Goal: Task Accomplishment & Management: Manage account settings

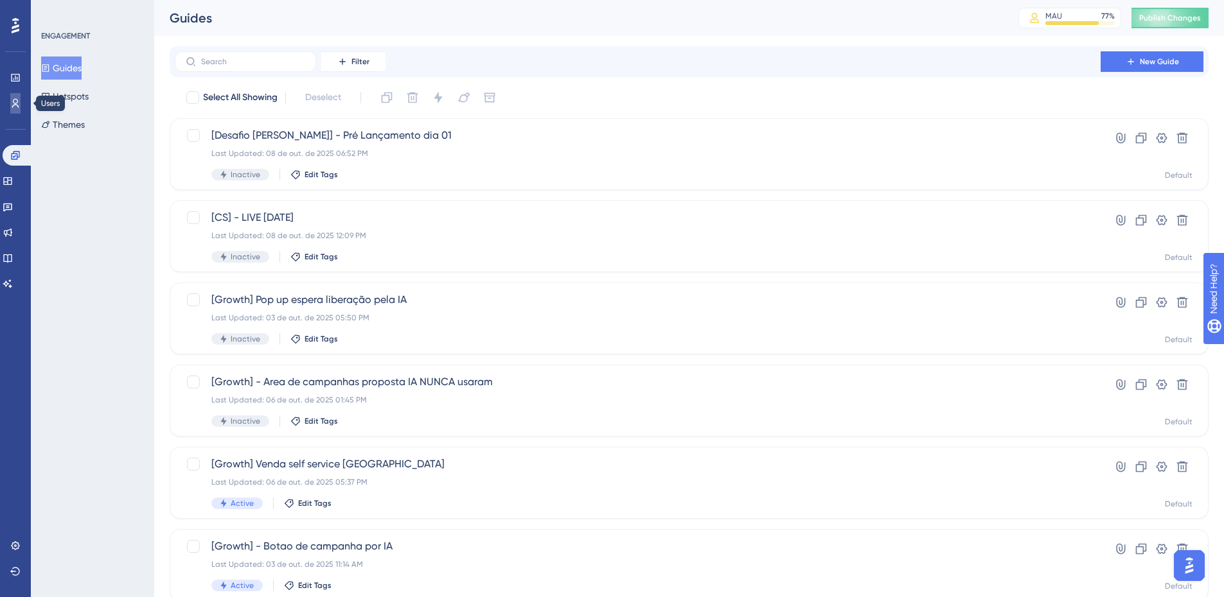
click at [11, 107] on icon at bounding box center [15, 103] width 10 height 10
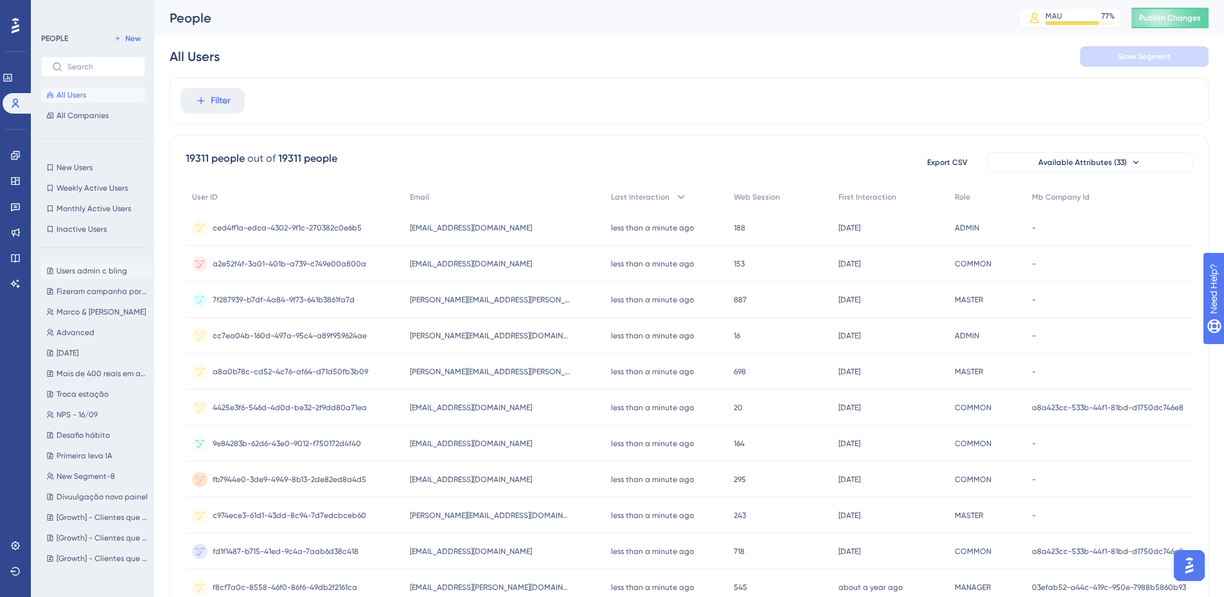
click at [102, 276] on span "Users admin c bling" at bounding box center [92, 271] width 71 height 10
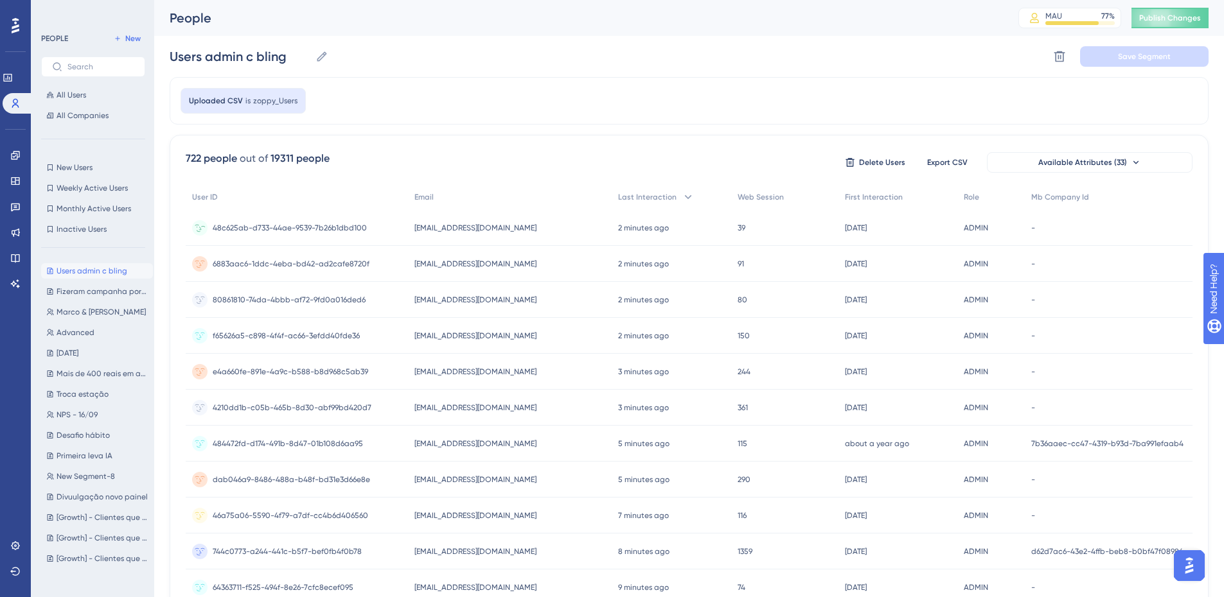
click at [362, 220] on div "48c625ab-d733-44ae-9539-7b26b1dbd100 48c625ab-d733-44ae-9539-7b26b1dbd100" at bounding box center [290, 228] width 154 height 36
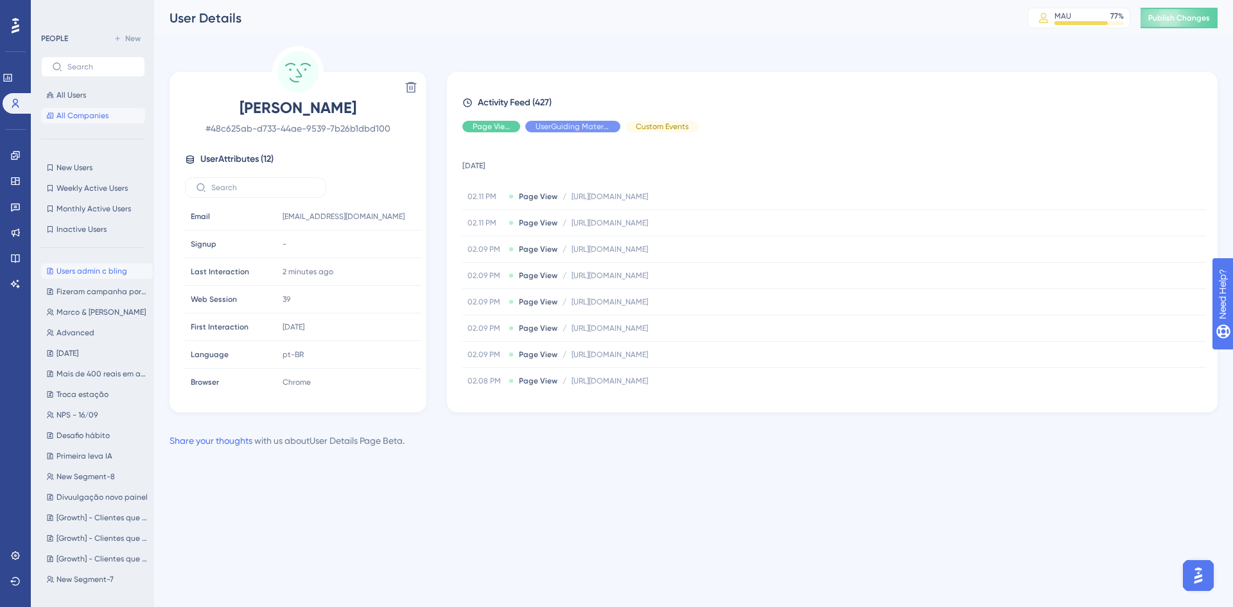
click at [82, 114] on span "All Companies" at bounding box center [83, 115] width 52 height 10
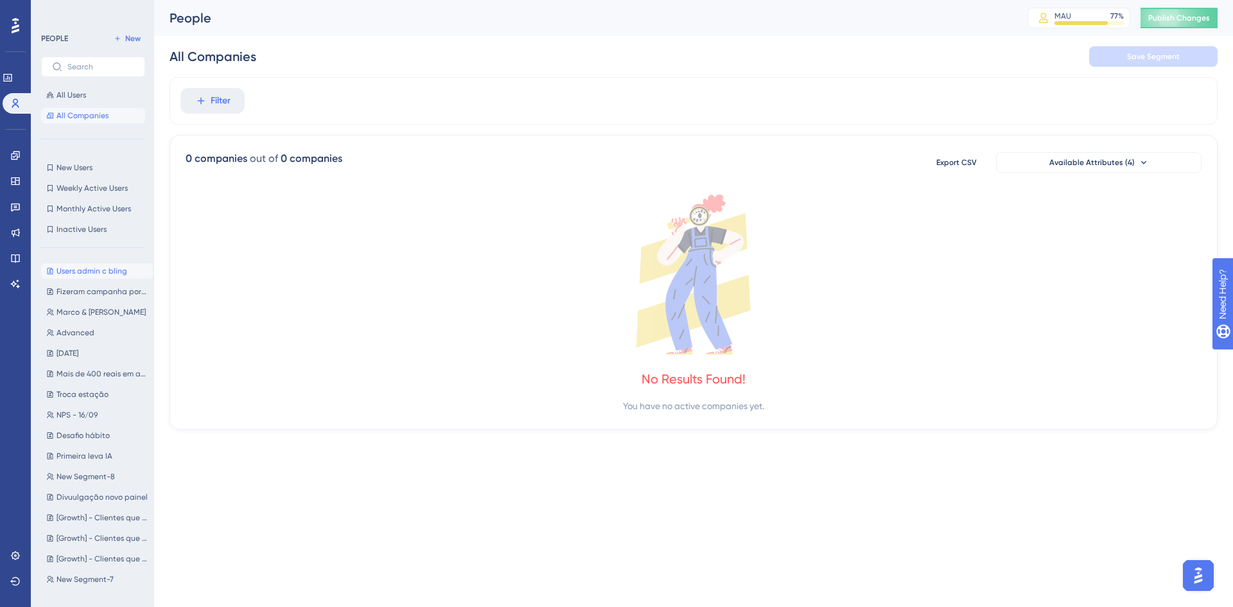
click at [93, 269] on span "Users admin c bling" at bounding box center [92, 271] width 71 height 10
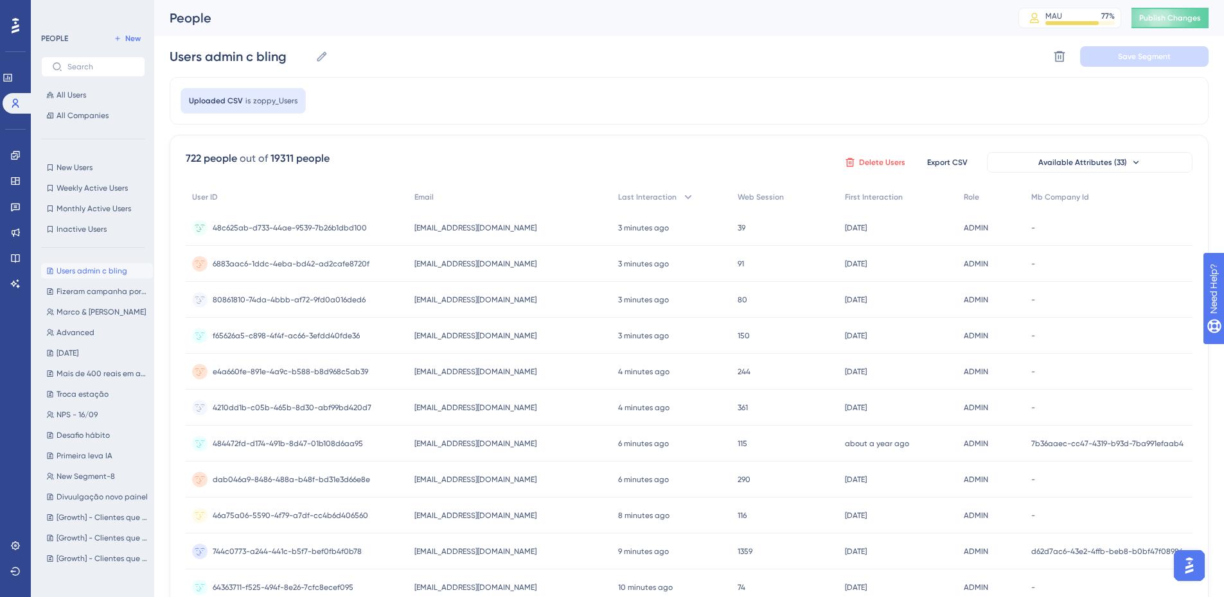
click at [874, 157] on button "Delete Users" at bounding box center [875, 162] width 64 height 21
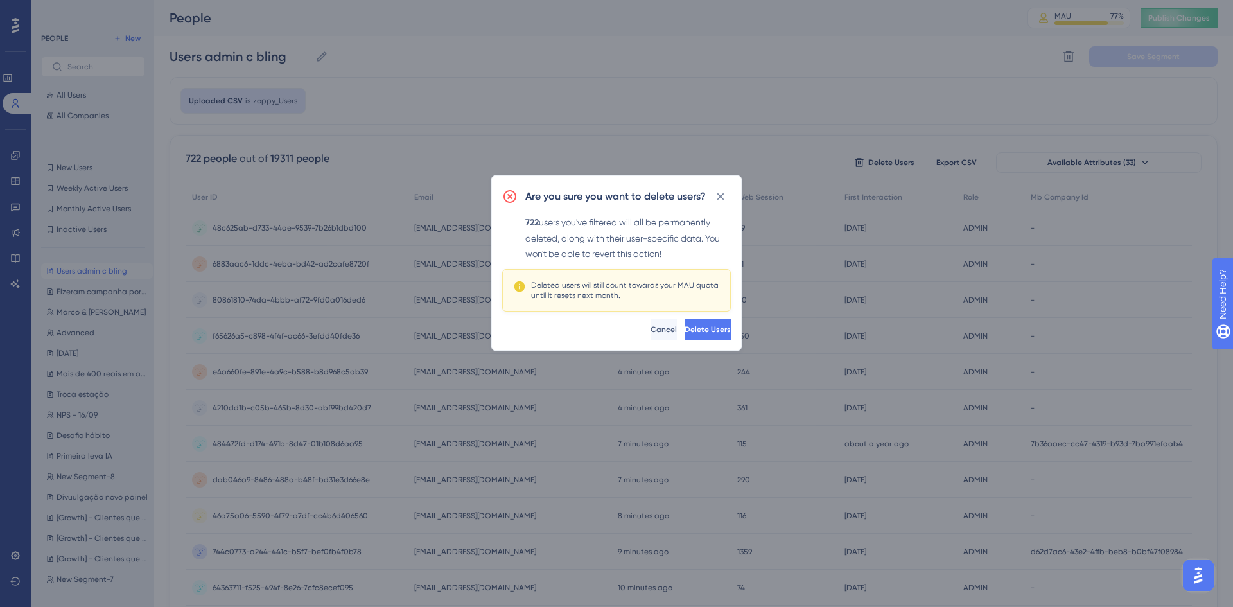
click at [641, 249] on div "722 users you've filtered will all be permanently deleted, along with their use…" at bounding box center [628, 238] width 206 height 47
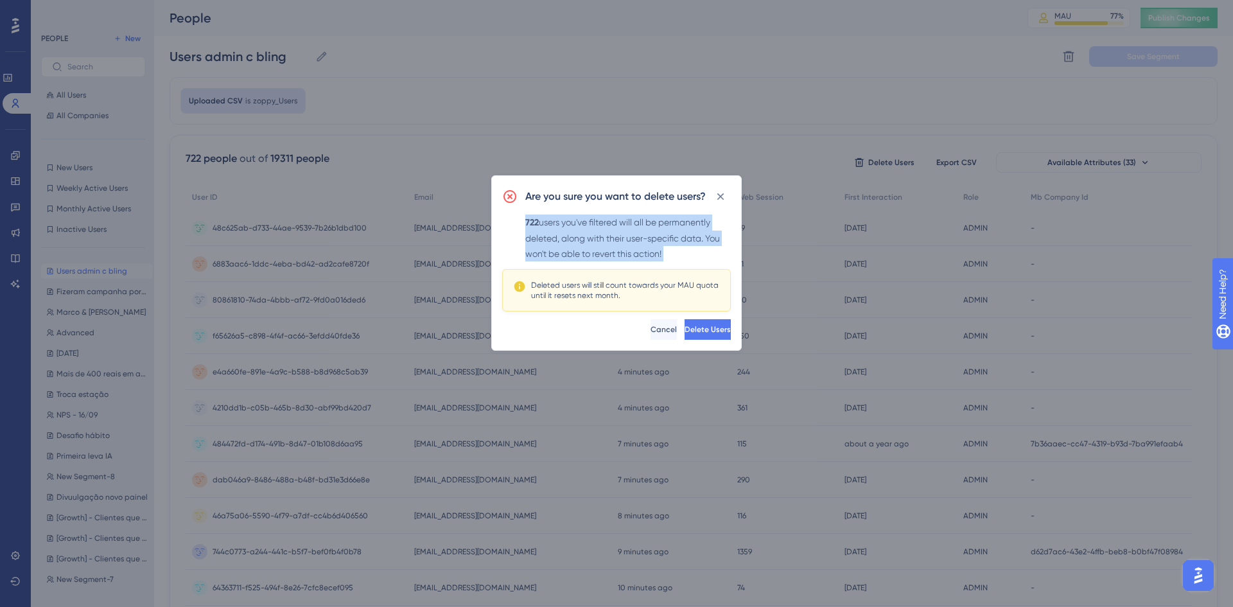
click at [641, 249] on div "722 users you've filtered will all be permanently deleted, along with their use…" at bounding box center [628, 238] width 206 height 47
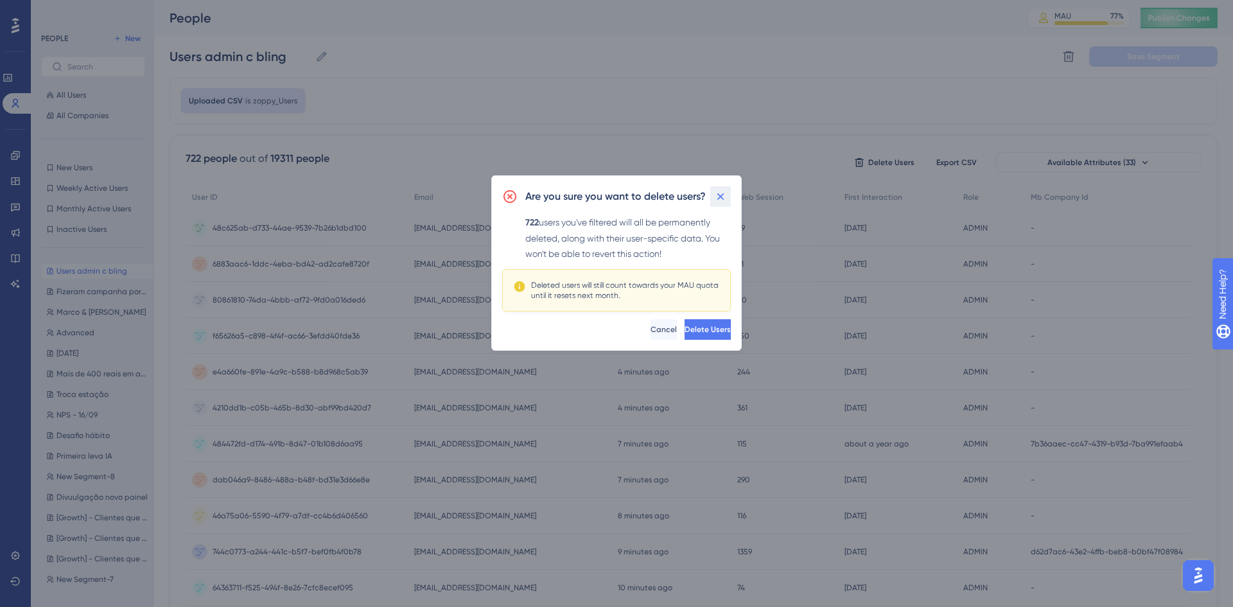
click at [718, 196] on icon at bounding box center [720, 196] width 13 height 13
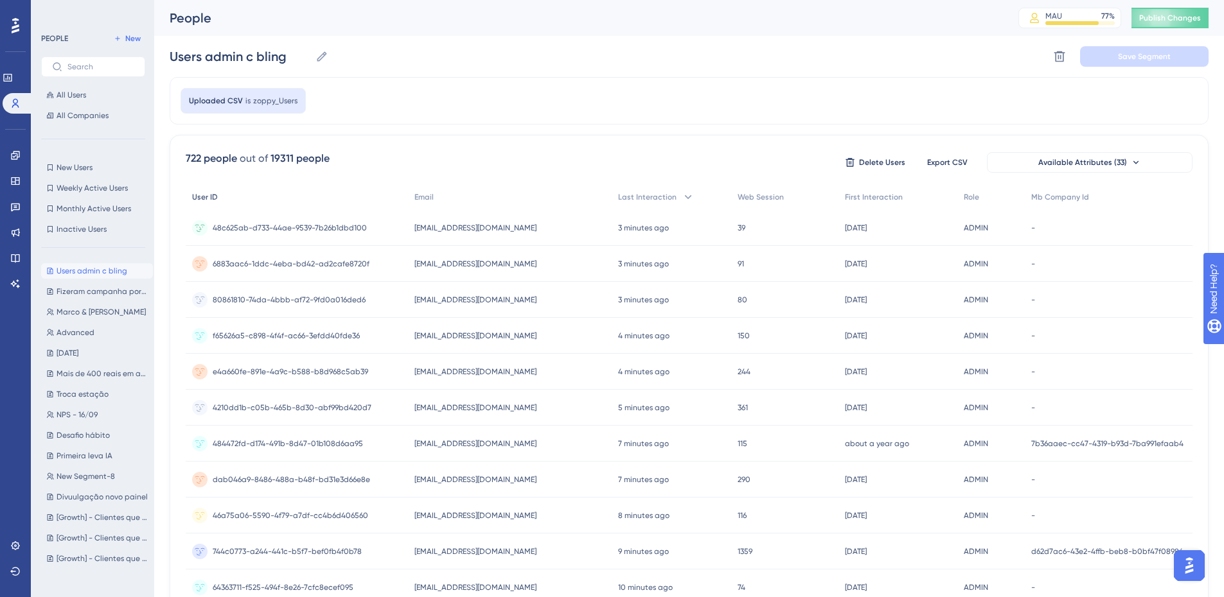
click at [204, 201] on span "User ID" at bounding box center [205, 197] width 26 height 10
click at [428, 197] on span "Email" at bounding box center [423, 197] width 19 height 10
click at [434, 203] on div "Email" at bounding box center [510, 197] width 204 height 26
click at [1084, 167] on span "Available Attributes (33)" at bounding box center [1082, 162] width 89 height 10
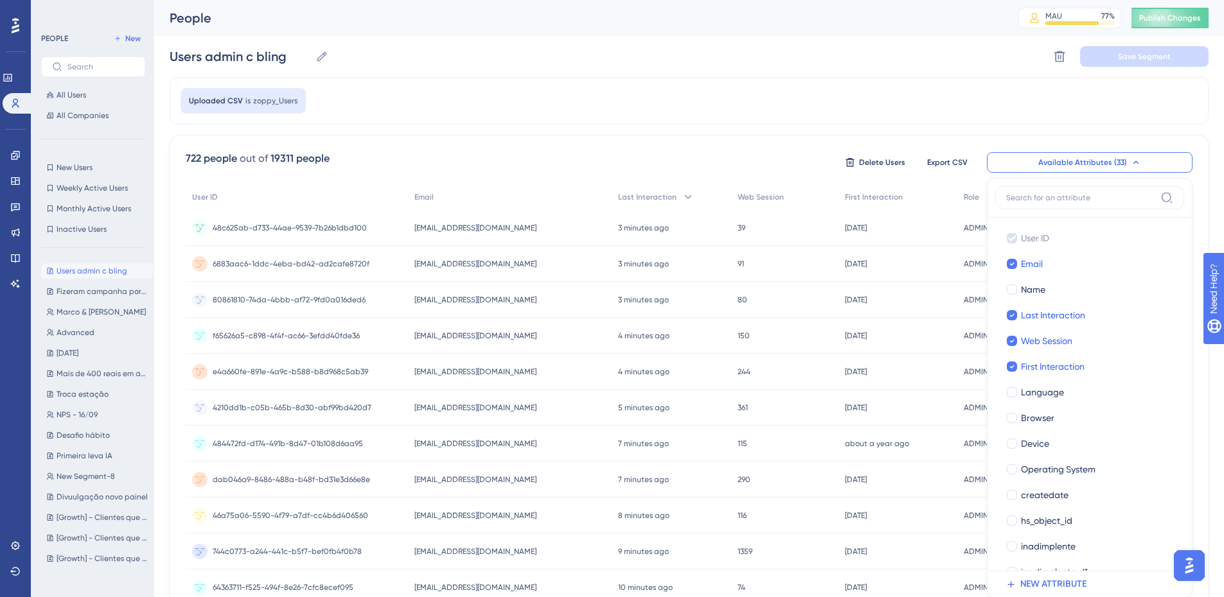
scroll to position [89, 0]
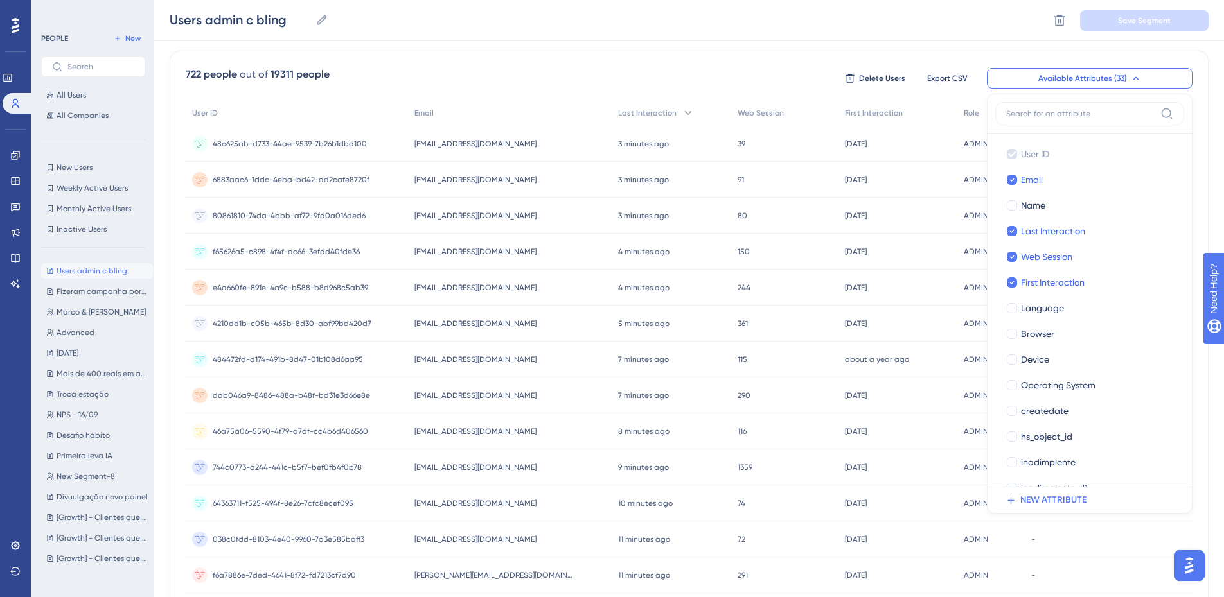
click at [1061, 116] on input at bounding box center [1080, 114] width 149 height 10
click at [1014, 203] on div at bounding box center [1012, 205] width 10 height 10
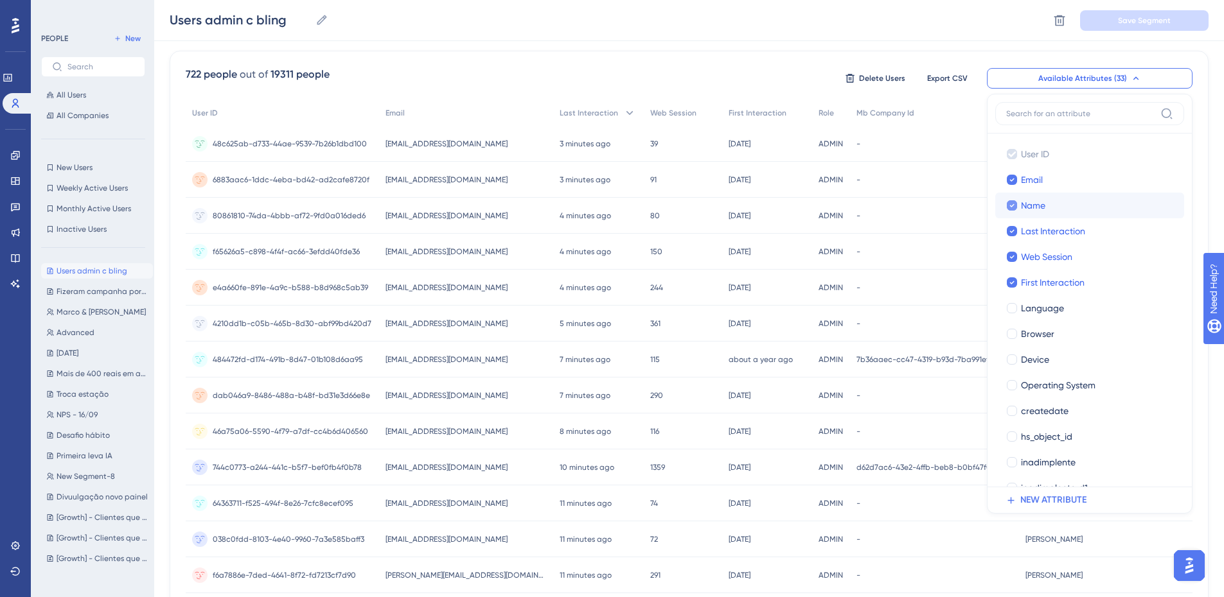
click at [1014, 203] on div at bounding box center [1012, 205] width 10 height 10
checkbox input "false"
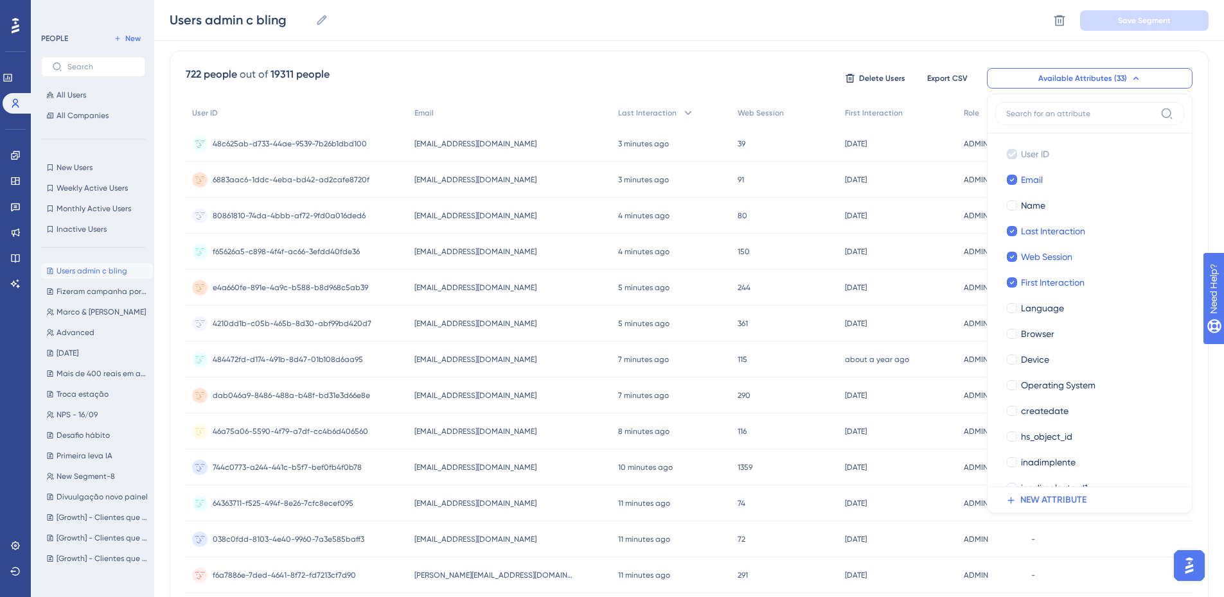
click at [703, 30] on div "Users admin c bling Users admin c bling Delete Segment Save Segment" at bounding box center [689, 20] width 1070 height 41
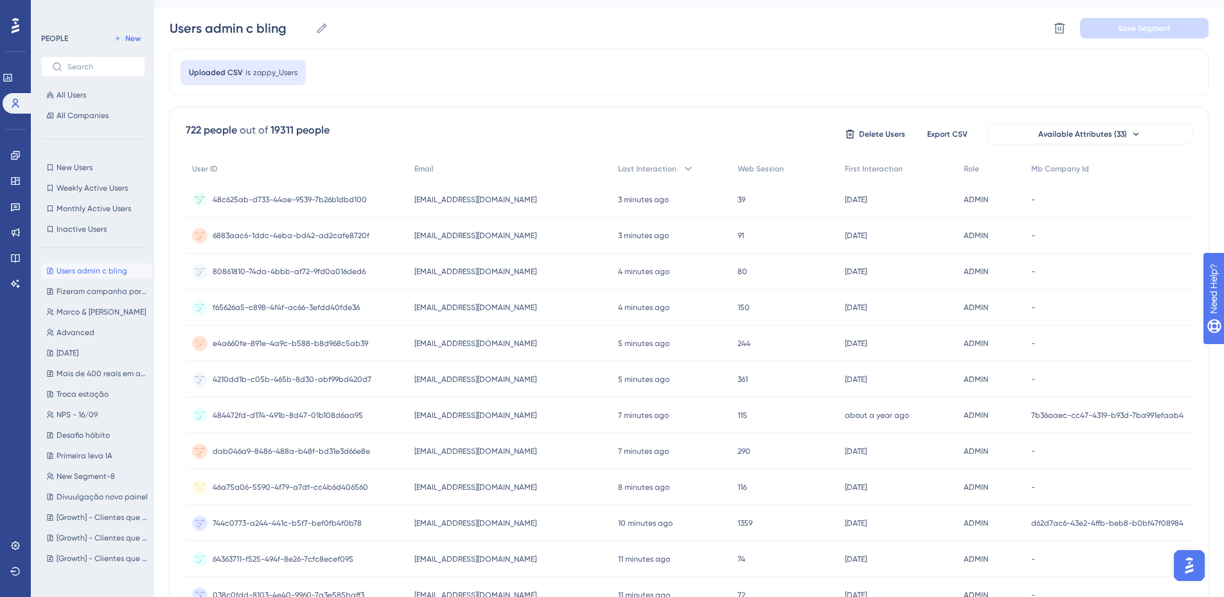
scroll to position [0, 0]
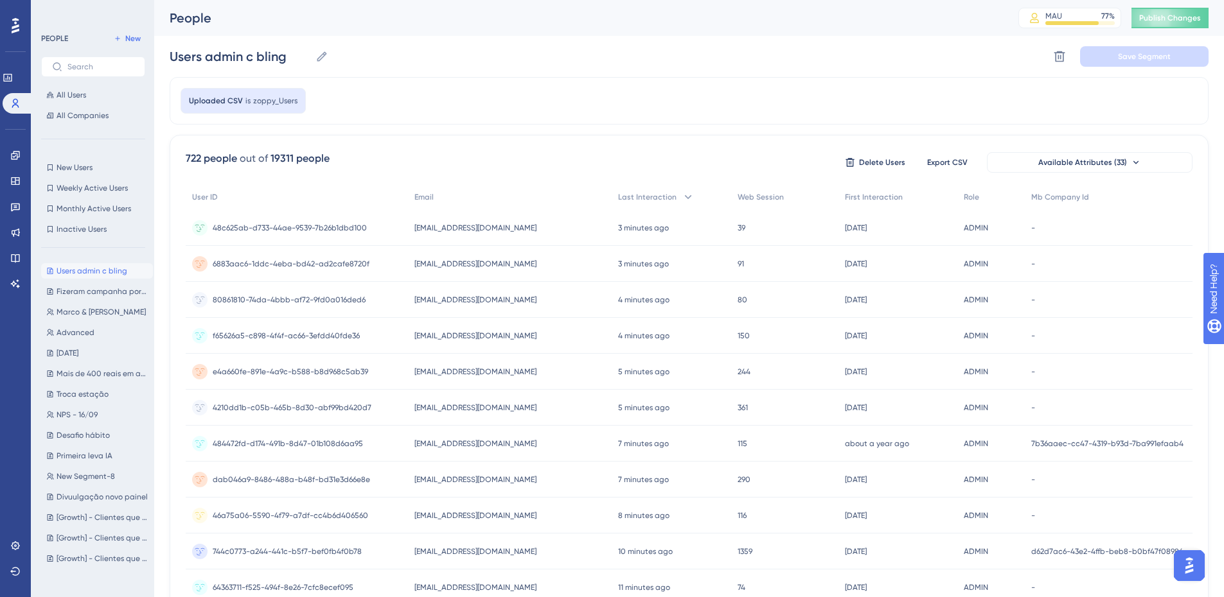
click at [260, 100] on span "zoppy_Users" at bounding box center [275, 101] width 44 height 10
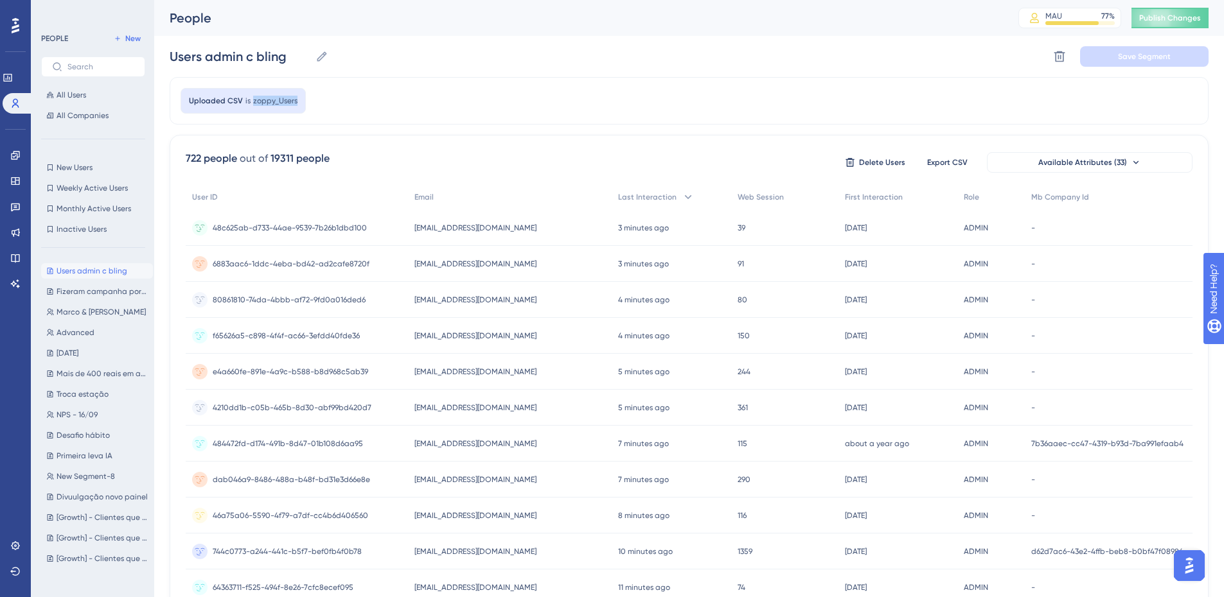
click at [260, 100] on span "zoppy_Users" at bounding box center [275, 101] width 44 height 10
click at [912, 78] on div "Uploaded CSV is zoppy_Users" at bounding box center [689, 101] width 1039 height 48
click at [484, 266] on span "koide.adriana@gmail.com" at bounding box center [475, 264] width 122 height 10
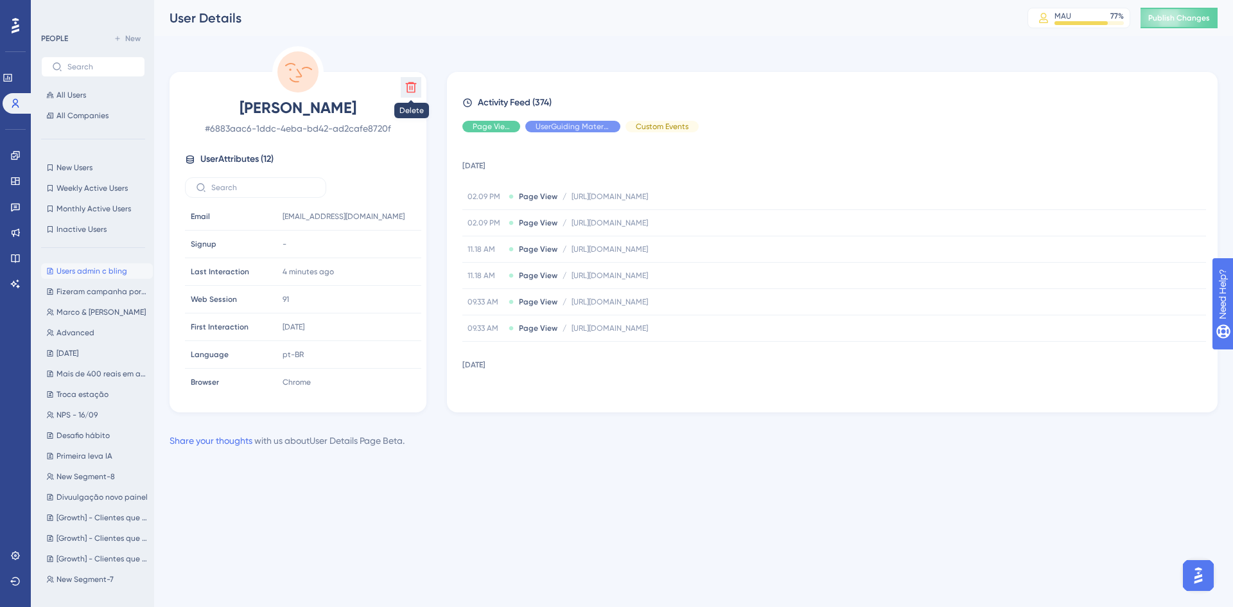
click at [414, 92] on icon at bounding box center [411, 87] width 11 height 11
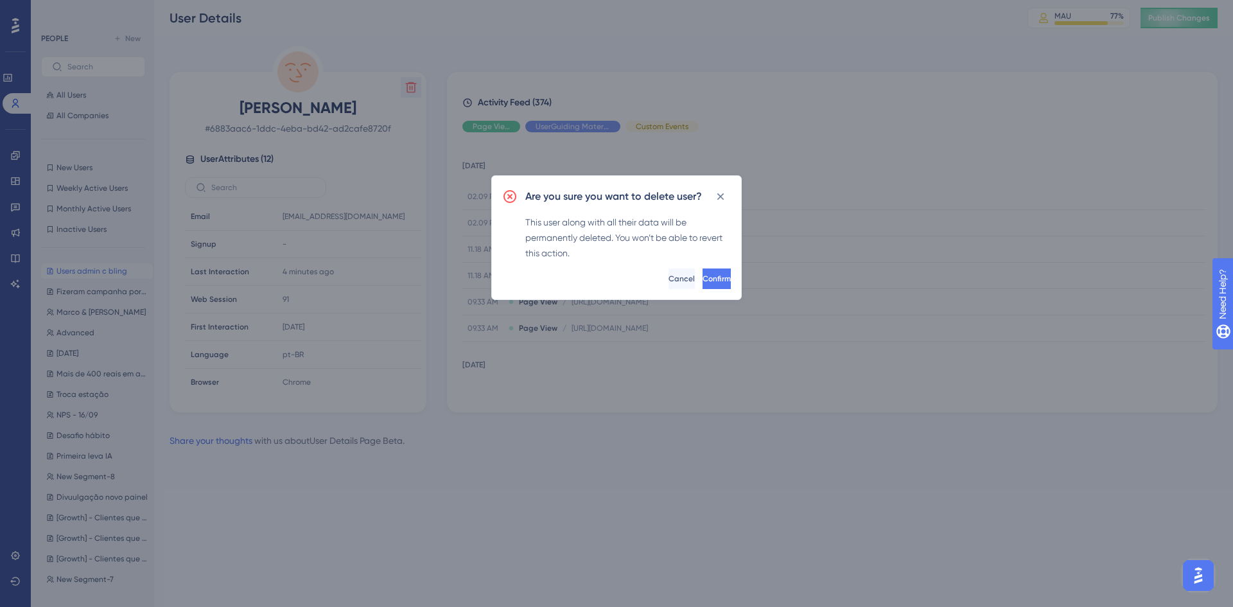
click at [590, 231] on div "This user along with all their data will be permanently deleted. You won’t be a…" at bounding box center [628, 238] width 206 height 46
click at [706, 245] on div "This user along with all their data will be permanently deleted. You won’t be a…" at bounding box center [628, 238] width 206 height 46
click at [718, 197] on icon at bounding box center [720, 196] width 13 height 13
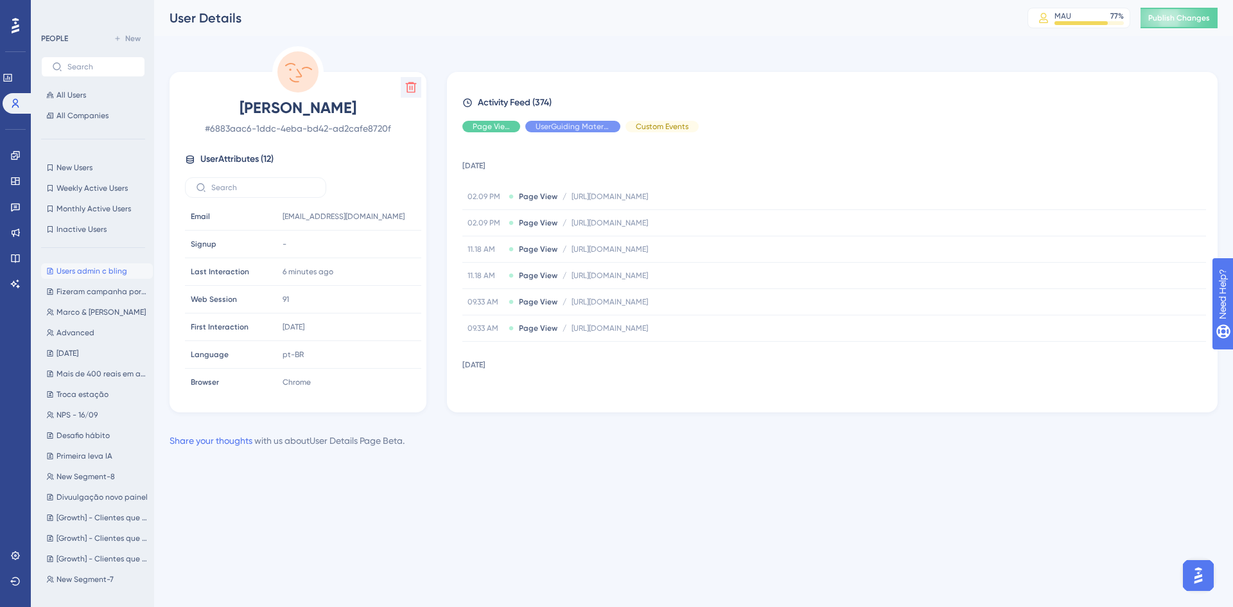
click at [76, 270] on span "Users admin c bling" at bounding box center [92, 271] width 71 height 10
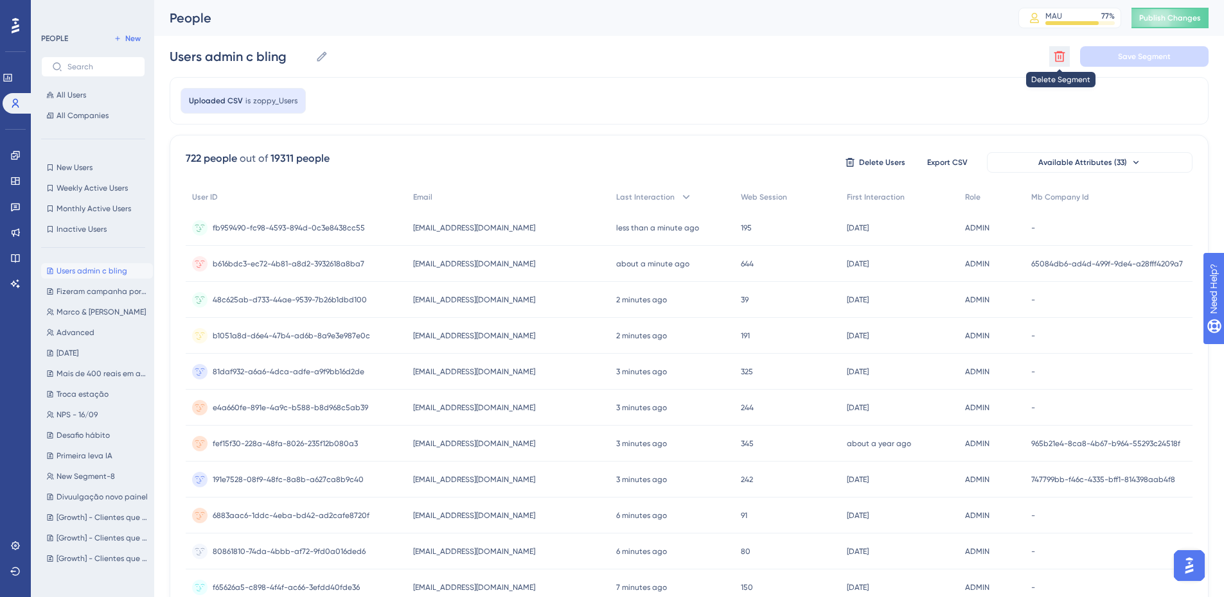
click at [1068, 53] on button at bounding box center [1059, 56] width 21 height 21
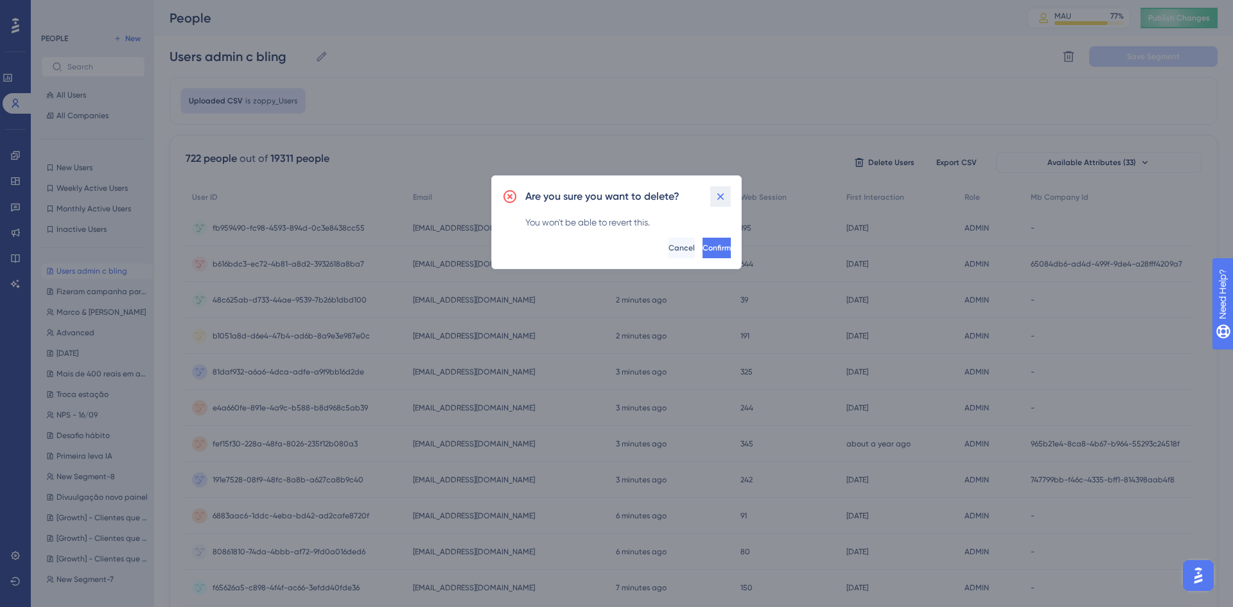
click at [725, 199] on icon at bounding box center [720, 196] width 13 height 13
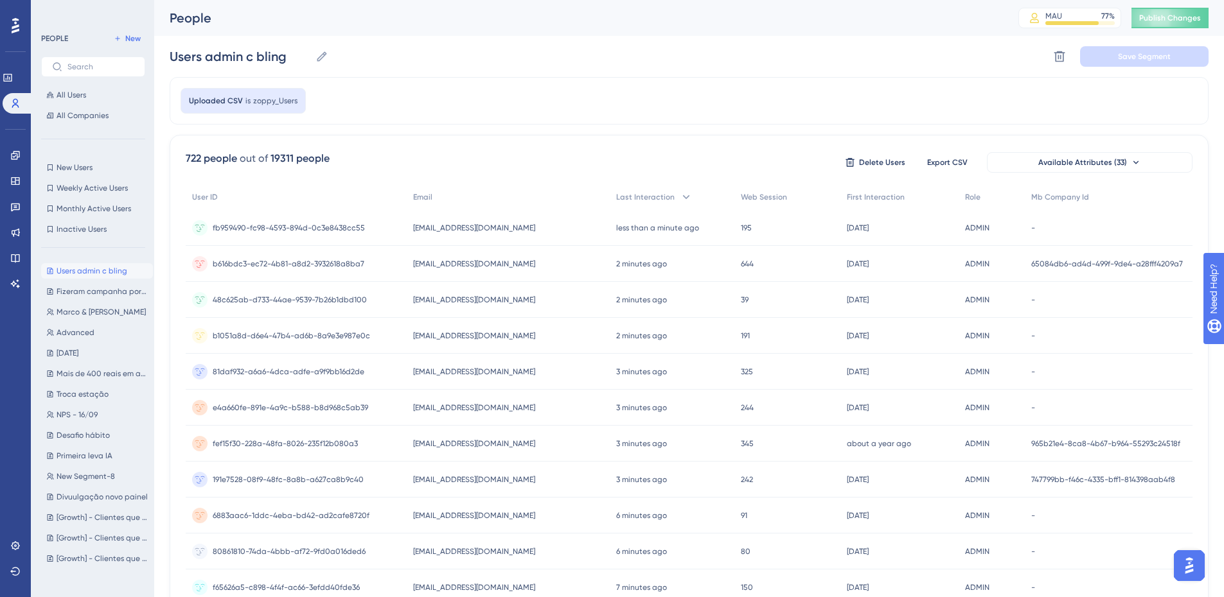
click at [253, 101] on span "zoppy_Users" at bounding box center [275, 101] width 44 height 10
click at [285, 97] on span "zoppy_Users" at bounding box center [275, 101] width 44 height 10
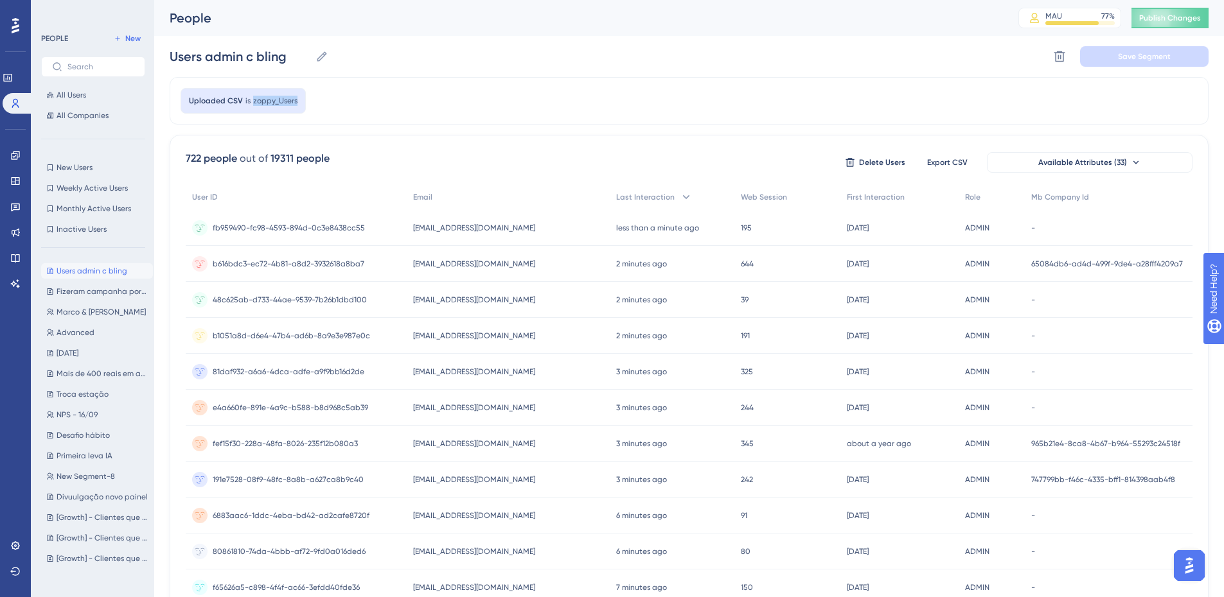
click at [285, 97] on span "zoppy_Users" at bounding box center [275, 101] width 44 height 10
click at [128, 42] on span "New" at bounding box center [132, 38] width 15 height 10
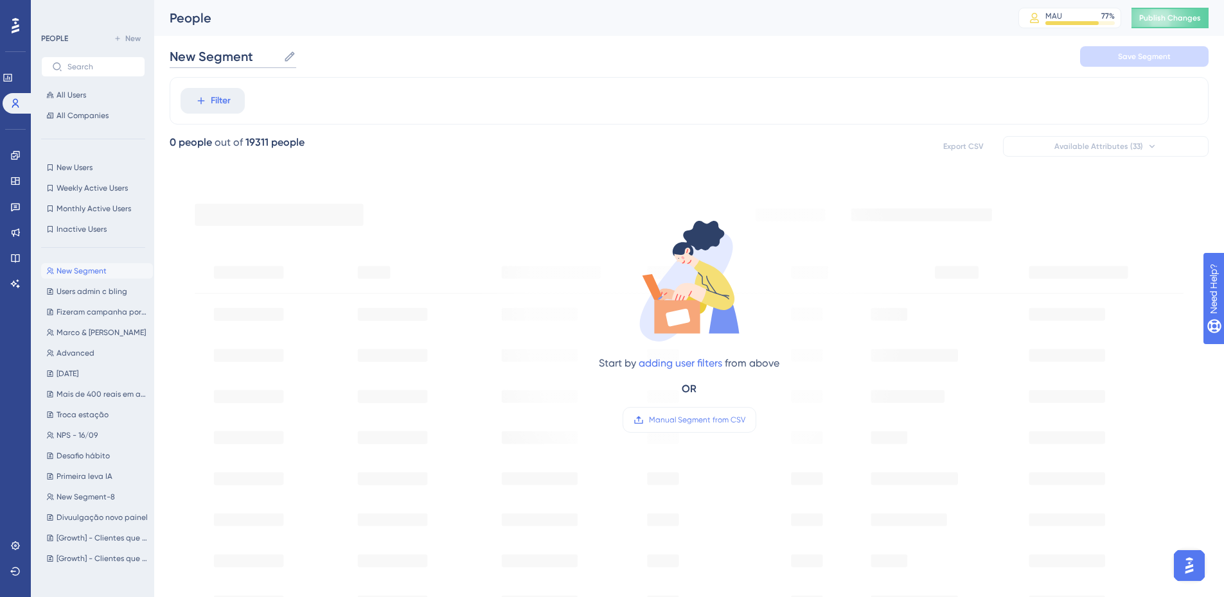
click at [229, 60] on input "New Segment" at bounding box center [224, 57] width 109 height 18
click at [719, 411] on label "Manual Segment from CSV" at bounding box center [689, 420] width 134 height 26
click at [745, 420] on input "Manual Segment from CSV" at bounding box center [745, 420] width 0 height 0
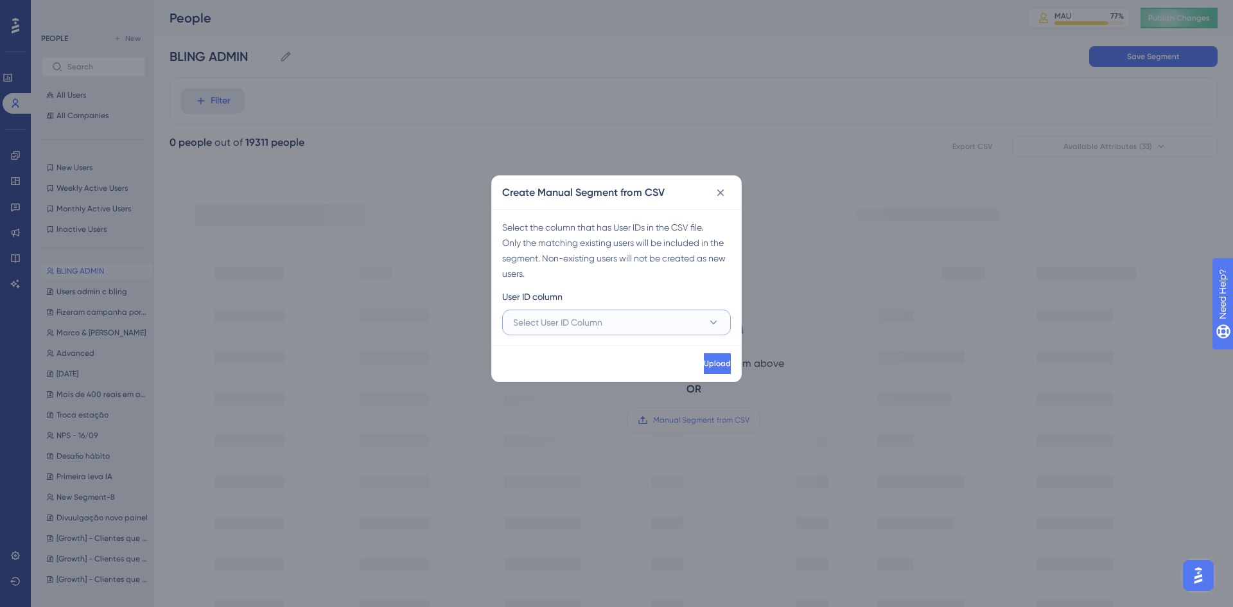
click at [563, 320] on span "Select User ID Column" at bounding box center [557, 322] width 89 height 15
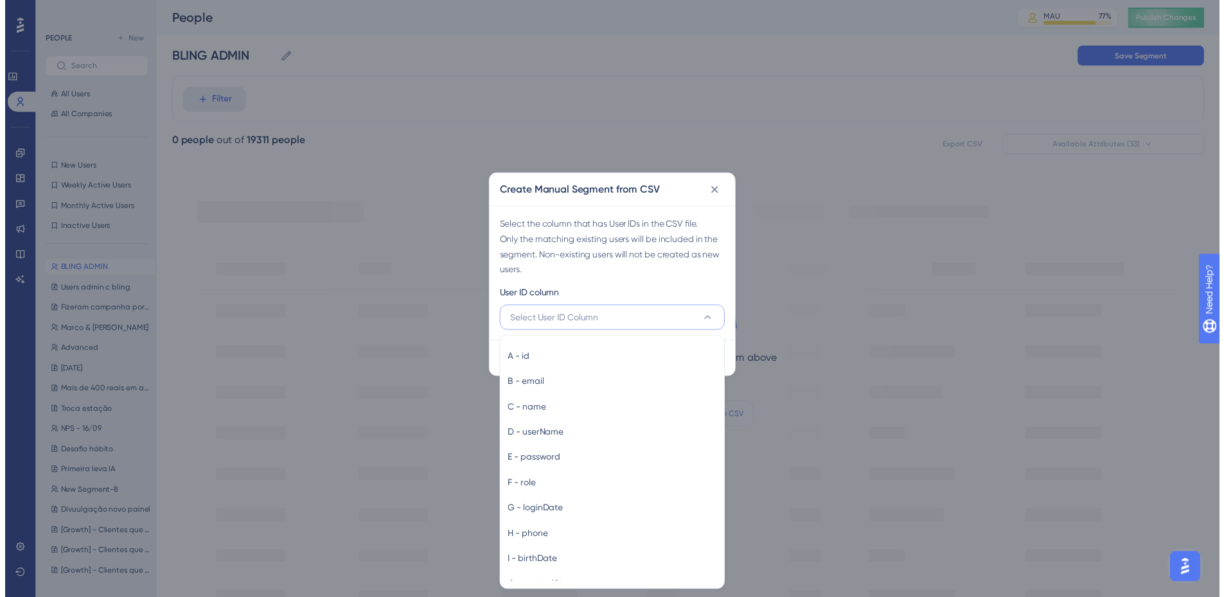
scroll to position [1, 0]
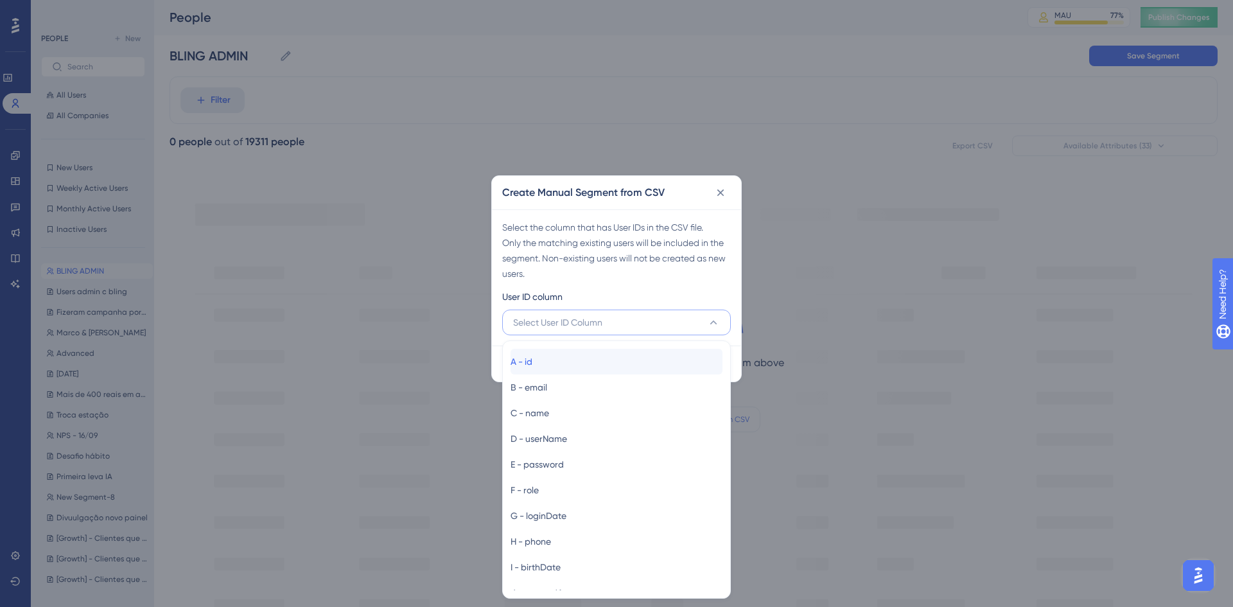
click at [561, 358] on div "A - id A - id" at bounding box center [617, 362] width 212 height 26
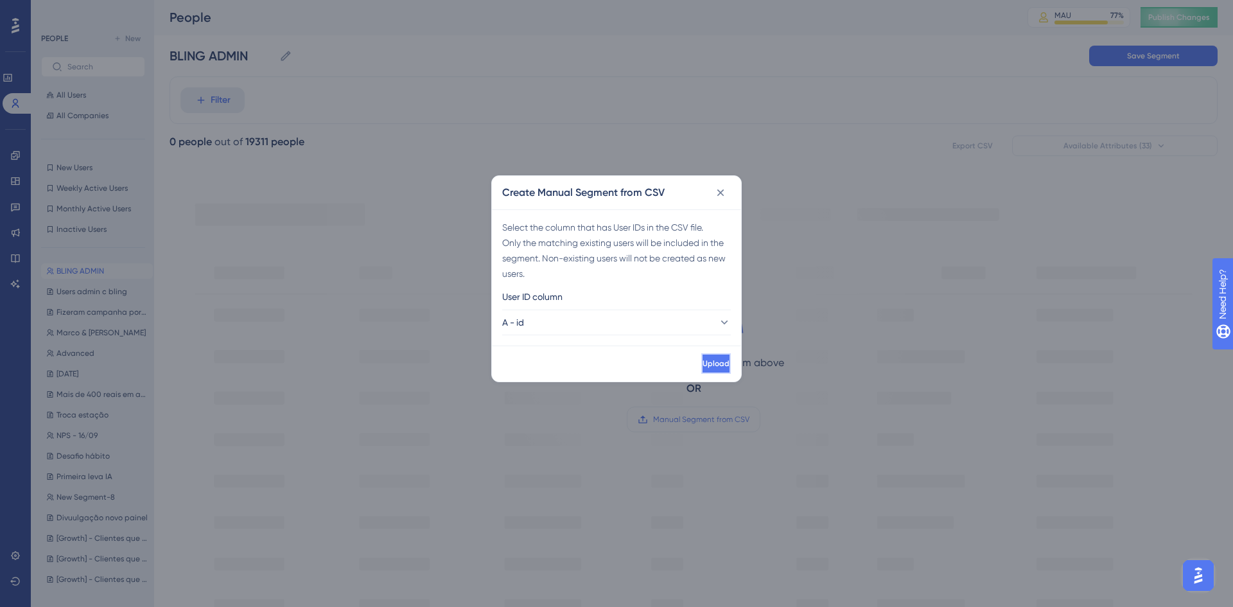
click at [702, 355] on button "Upload" at bounding box center [717, 363] width 30 height 21
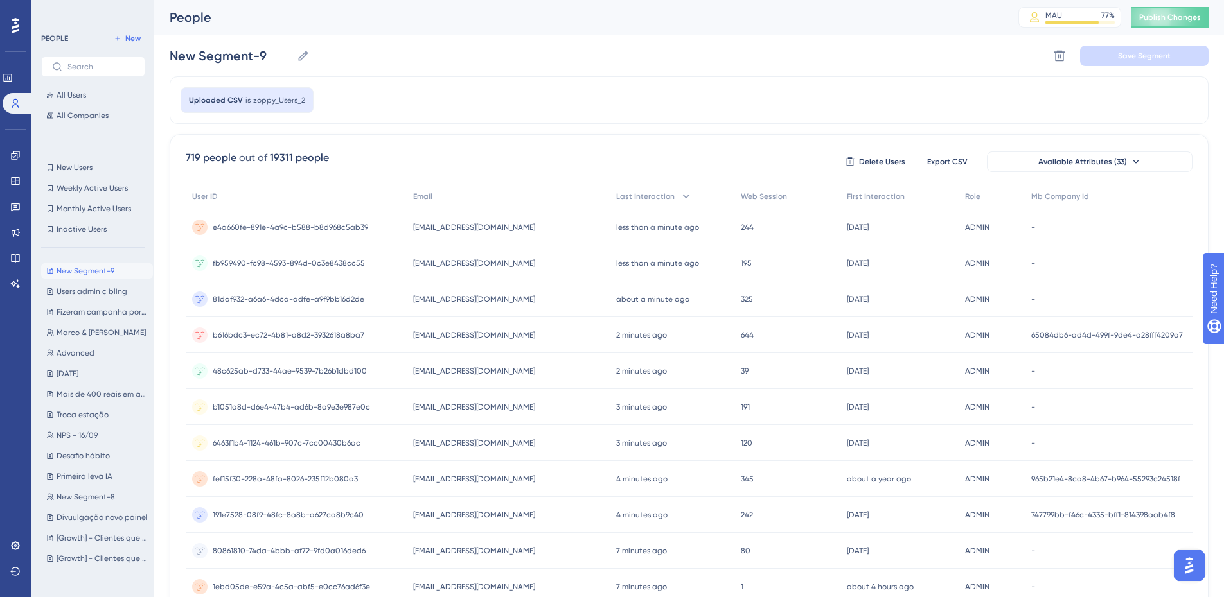
drag, startPoint x: 237, startPoint y: 43, endPoint x: 243, endPoint y: 51, distance: 10.2
click at [243, 51] on div "New Segment-9 New Segment-9 Delete Segment Save Segment" at bounding box center [689, 55] width 1039 height 41
click at [243, 51] on input "New Segment-9" at bounding box center [231, 56] width 122 height 18
click at [242, 50] on input "New Segment-9" at bounding box center [231, 56] width 122 height 18
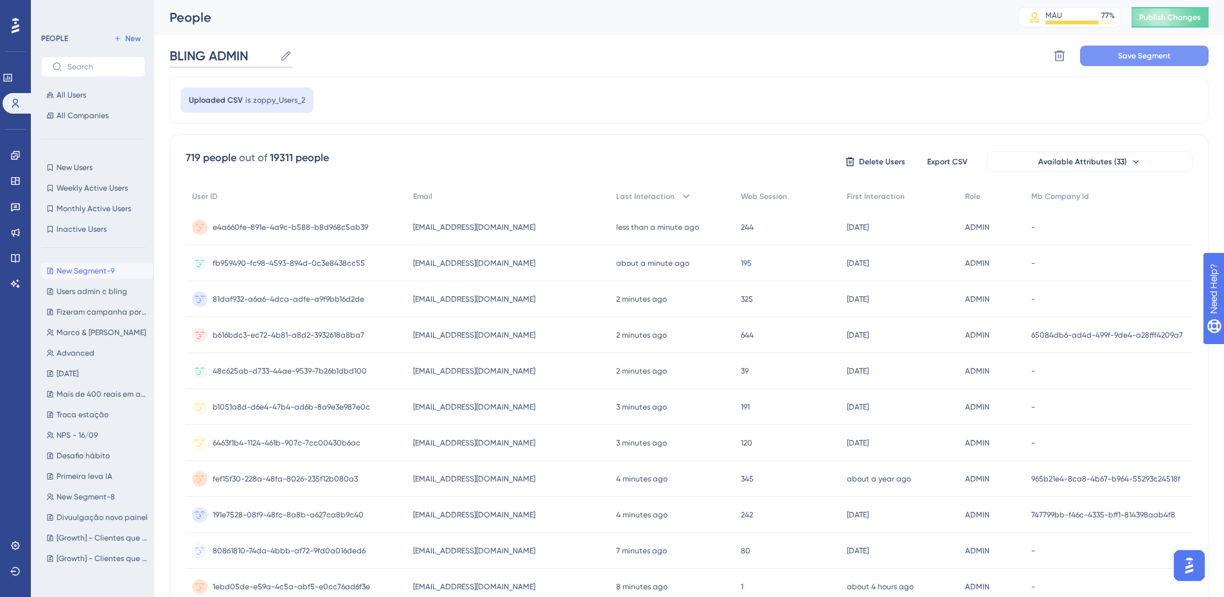
type input "BLING ADMIN"
click at [1141, 64] on button "Save Segment" at bounding box center [1144, 56] width 128 height 21
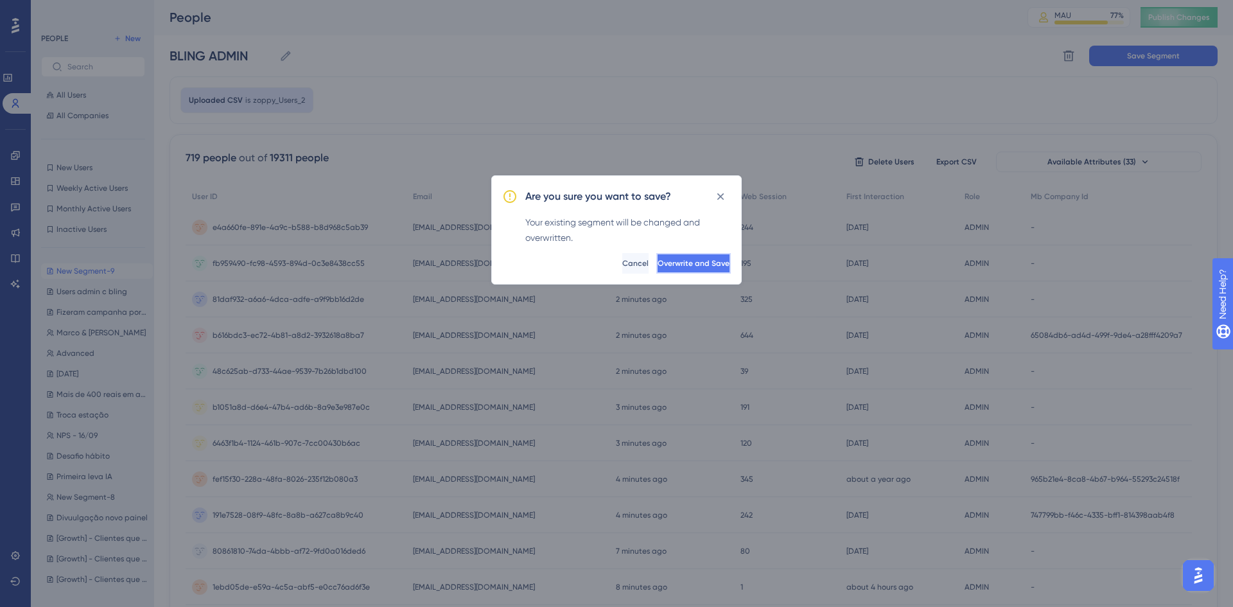
click at [703, 265] on span "Overwrite and Save" at bounding box center [694, 263] width 72 height 10
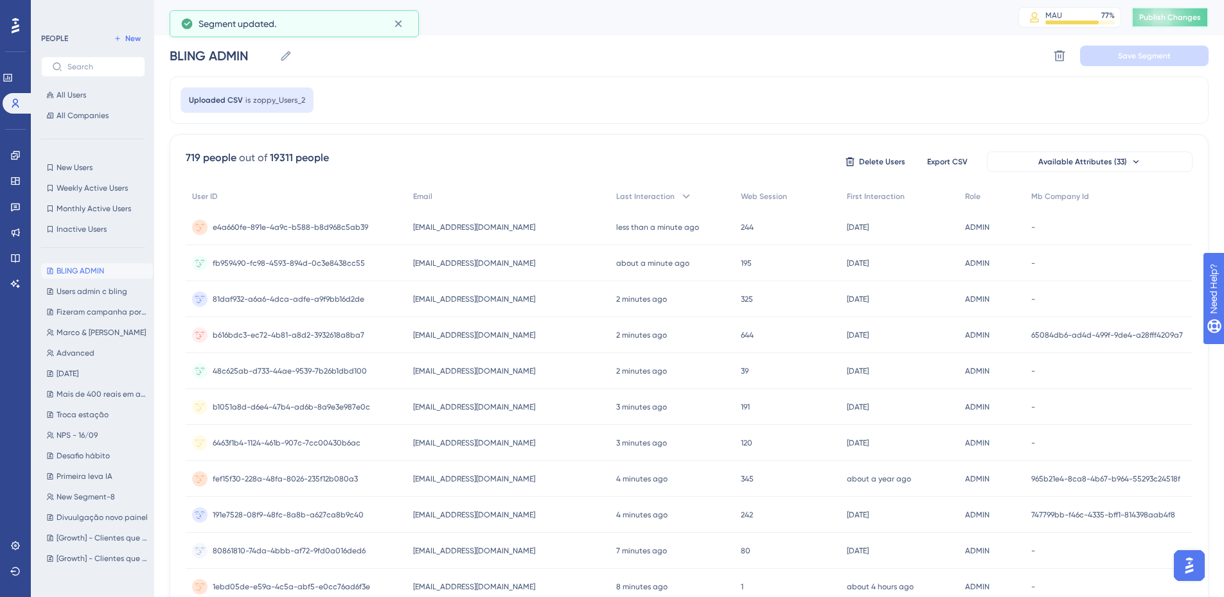
click at [1192, 23] on button "Publish Changes" at bounding box center [1169, 17] width 77 height 21
drag, startPoint x: 11, startPoint y: 166, endPoint x: 15, endPoint y: 160, distance: 6.9
click at [15, 160] on div "Engagement Widgets Feedback Product Updates Knowledge Base AI Assistant" at bounding box center [15, 219] width 10 height 149
click at [15, 160] on icon at bounding box center [15, 155] width 10 height 10
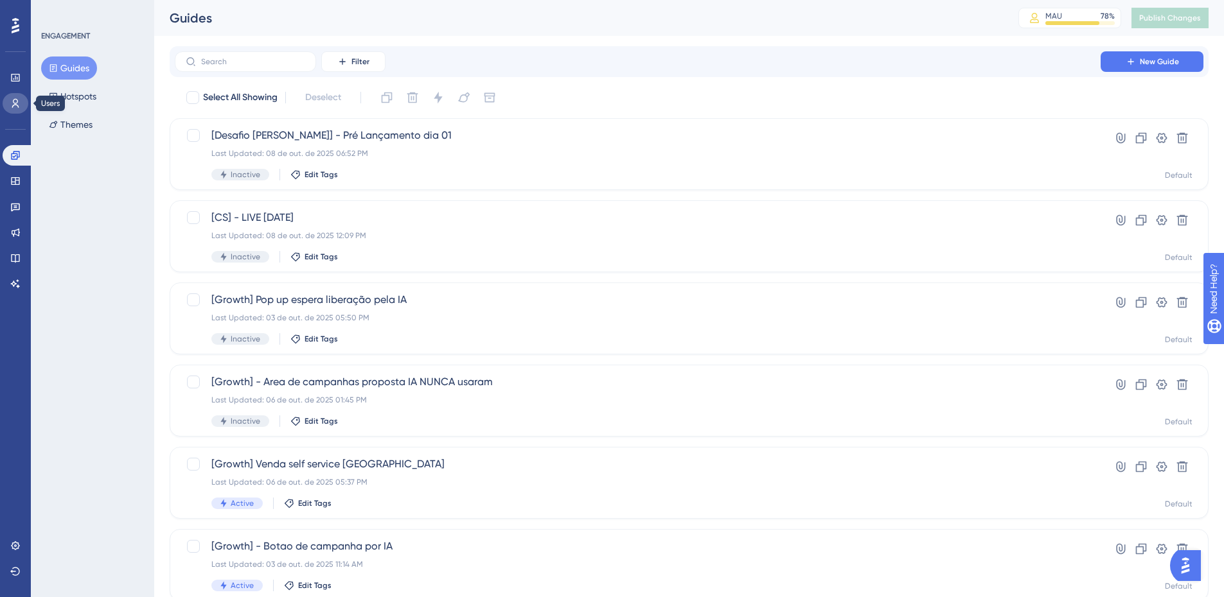
click at [13, 101] on icon at bounding box center [15, 103] width 10 height 10
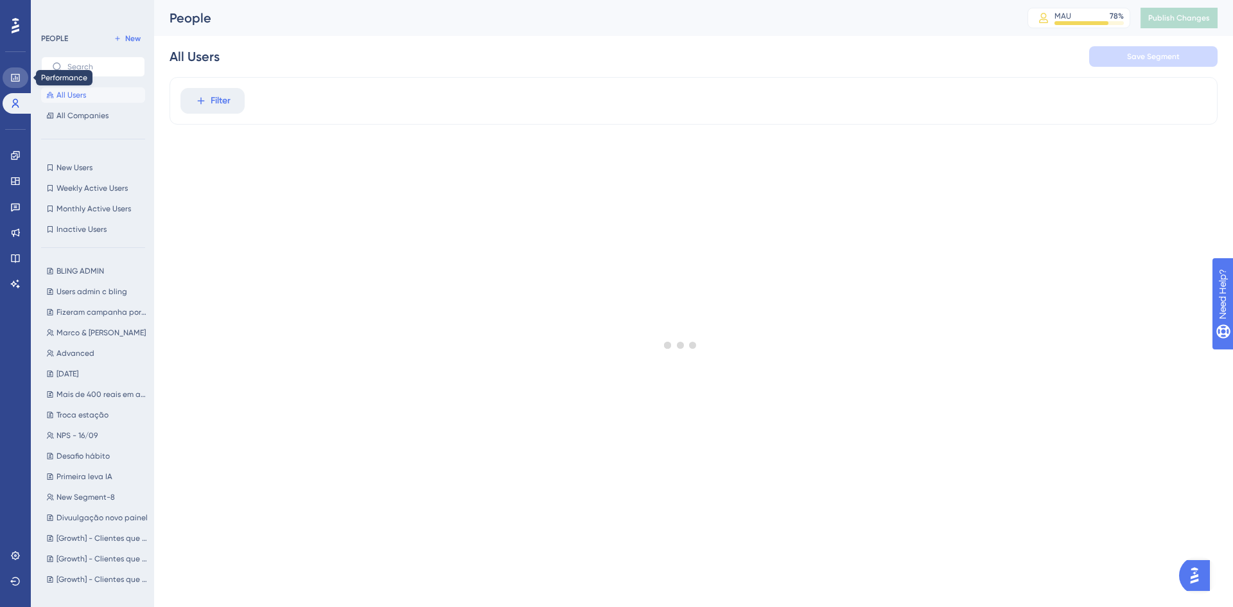
click at [13, 82] on icon at bounding box center [15, 78] width 8 height 8
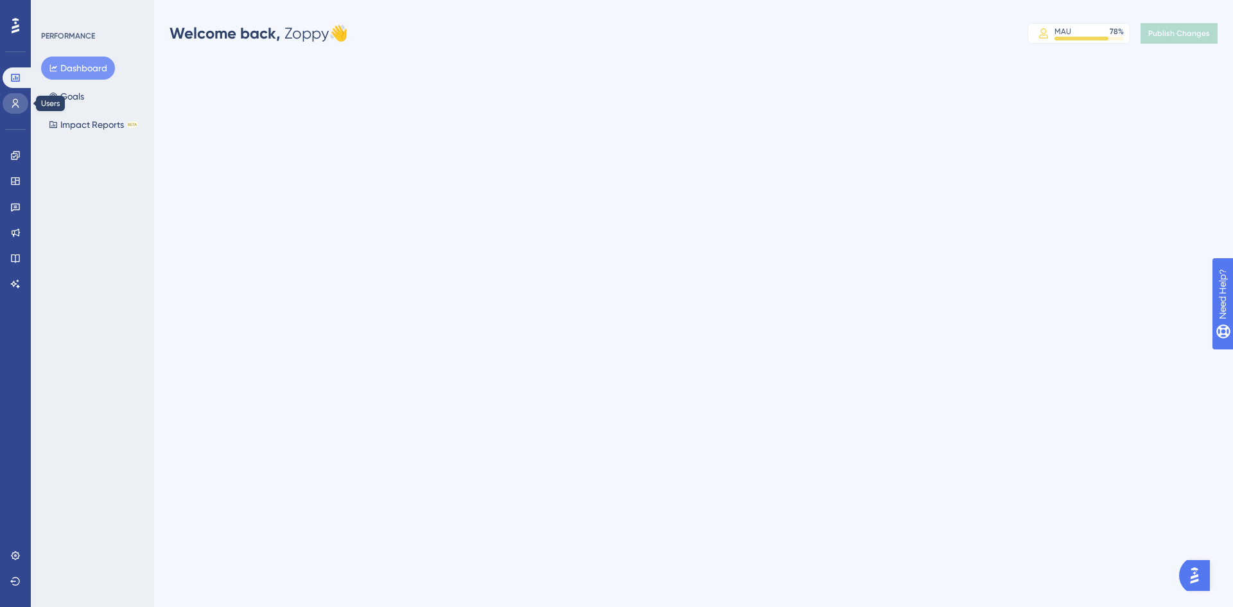
click at [14, 99] on icon at bounding box center [15, 103] width 10 height 10
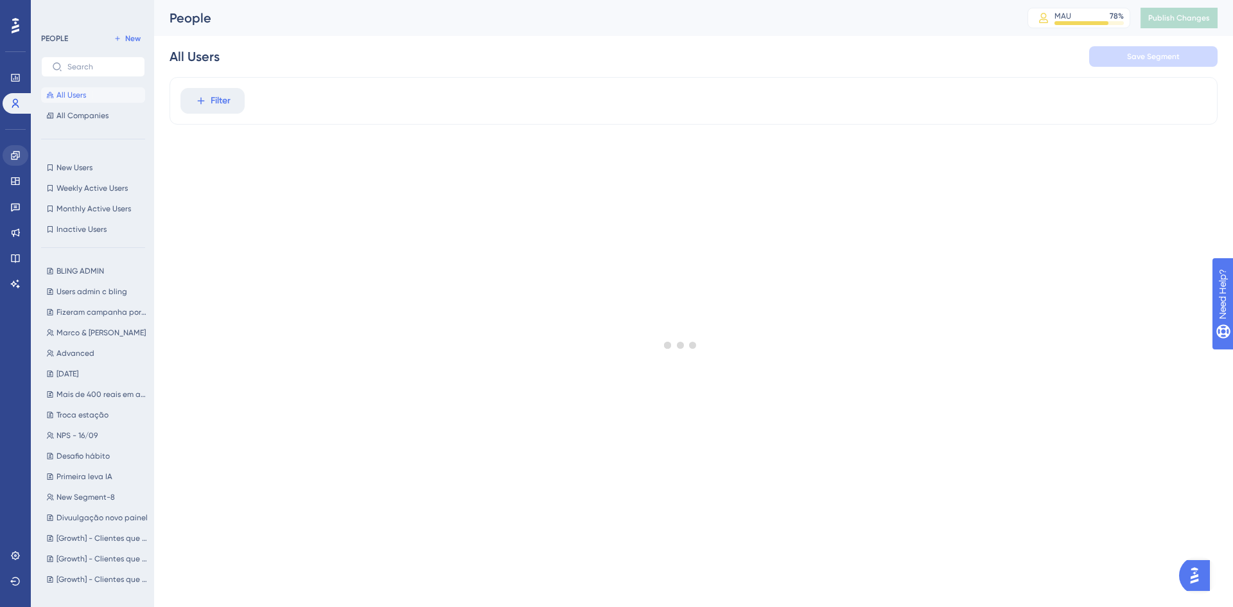
drag, startPoint x: 14, startPoint y: 141, endPoint x: 13, endPoint y: 148, distance: 7.8
click at [14, 141] on div "Engagement Widgets Feedback Product Updates Knowledge Base AI Assistant" at bounding box center [16, 204] width 26 height 181
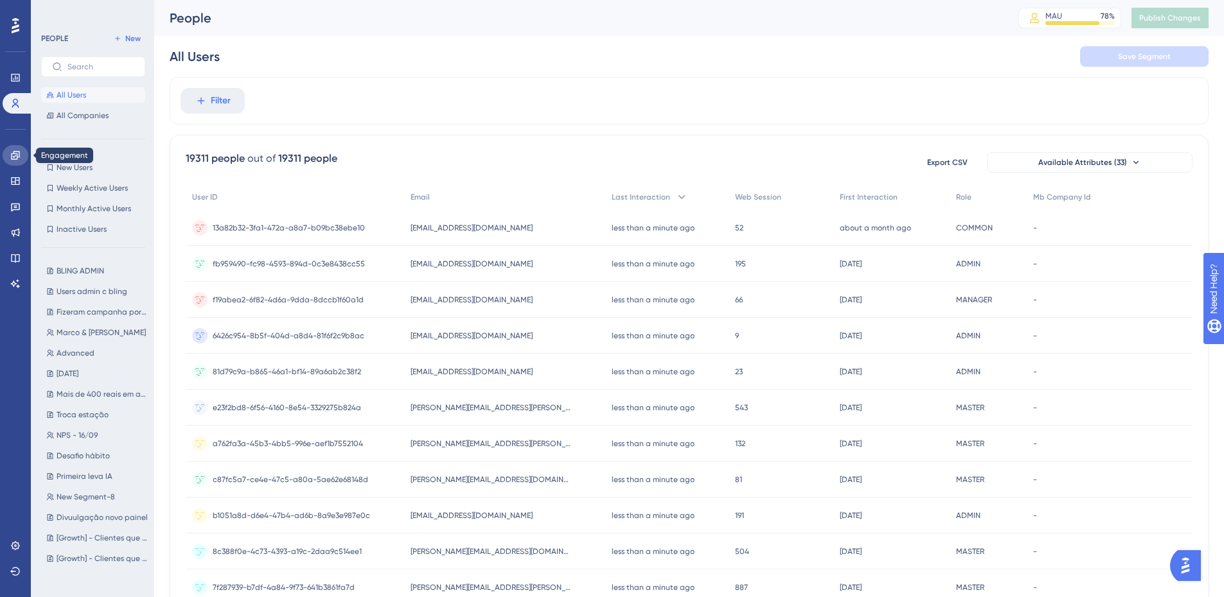
click at [13, 148] on link at bounding box center [16, 155] width 26 height 21
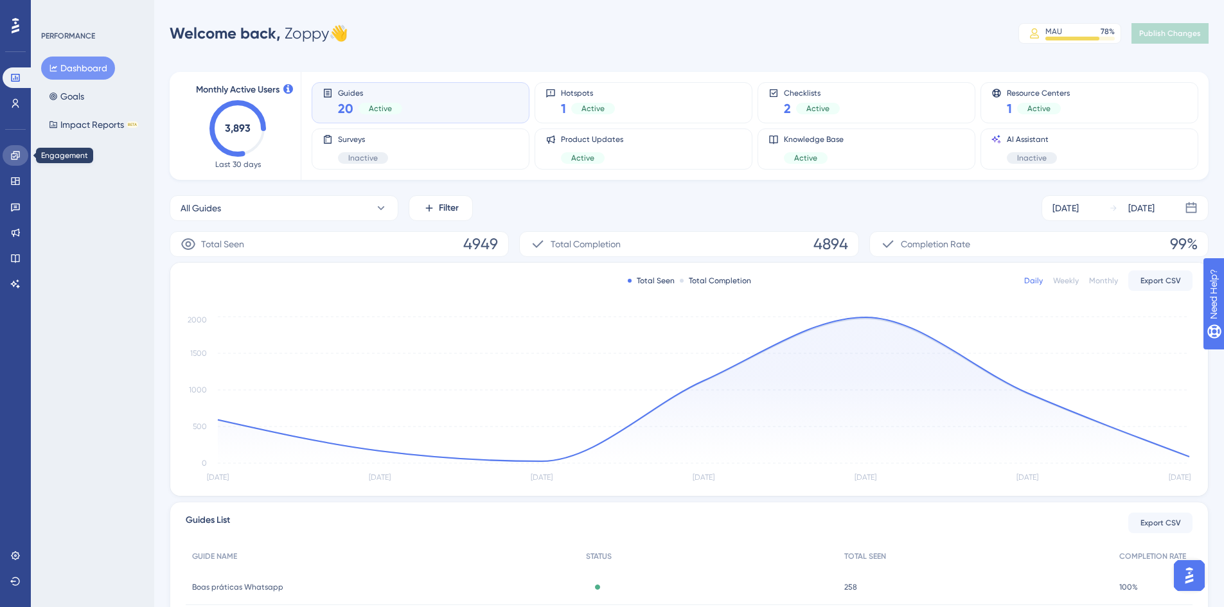
click at [10, 157] on icon at bounding box center [15, 155] width 10 height 10
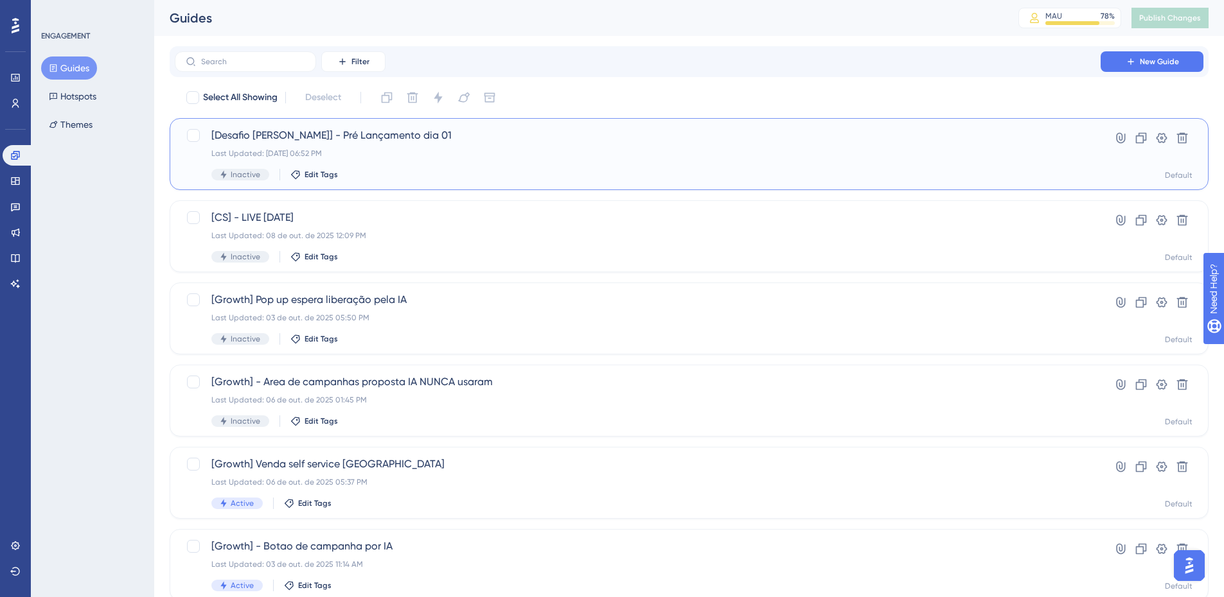
click at [472, 138] on span "[Desafio [PERSON_NAME]] - Pré Lançamento dia 01" at bounding box center [637, 135] width 852 height 15
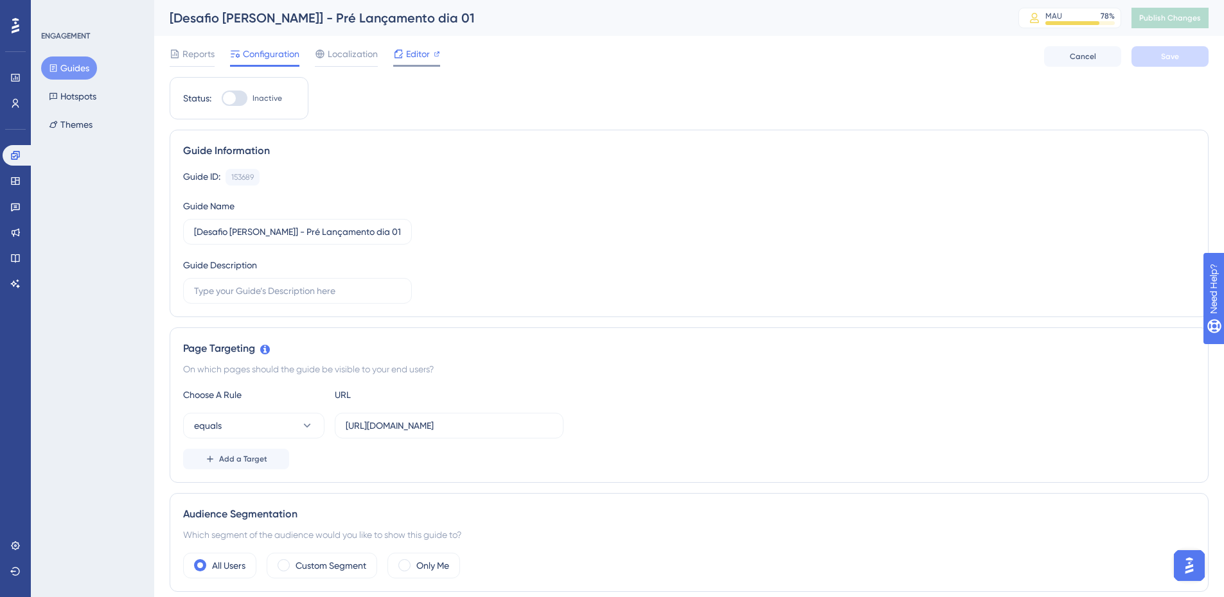
click at [414, 56] on span "Editor" at bounding box center [418, 53] width 24 height 15
click at [62, 60] on button "Guides" at bounding box center [69, 68] width 56 height 23
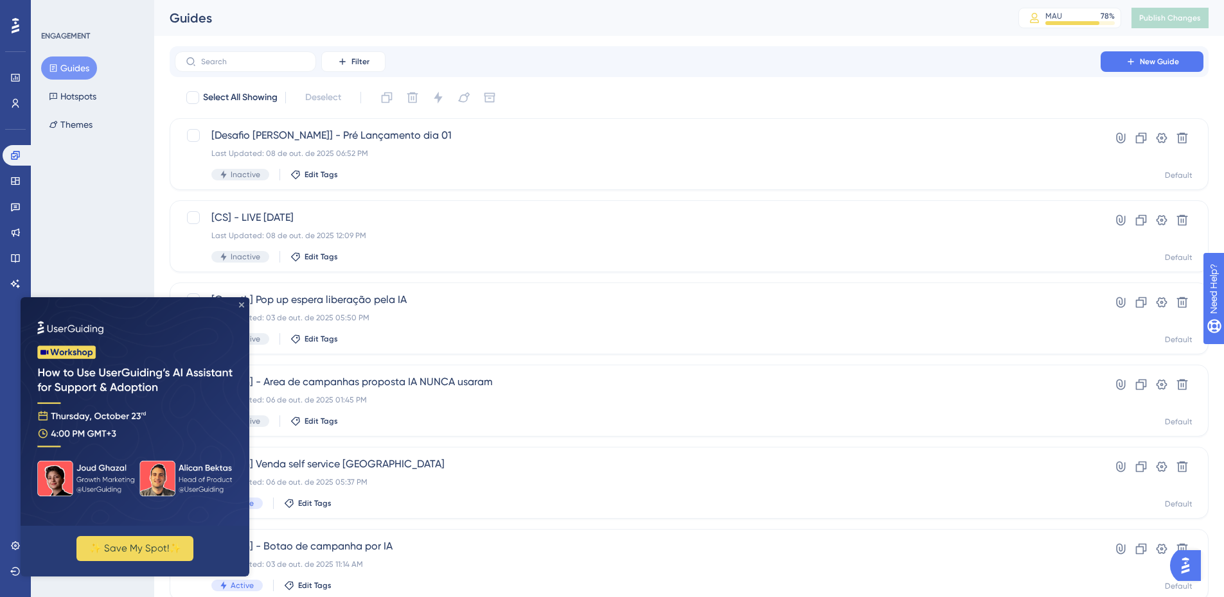
drag, startPoint x: 243, startPoint y: 303, endPoint x: 270, endPoint y: 548, distance: 246.9
click at [243, 303] on div "✨ Save My Spot!✨" at bounding box center [135, 436] width 229 height 279
click at [247, 60] on input "text" at bounding box center [253, 61] width 104 height 9
click at [361, 62] on span "Filter" at bounding box center [360, 62] width 18 height 10
click at [366, 167] on div "Status Status" at bounding box center [366, 176] width 53 height 26
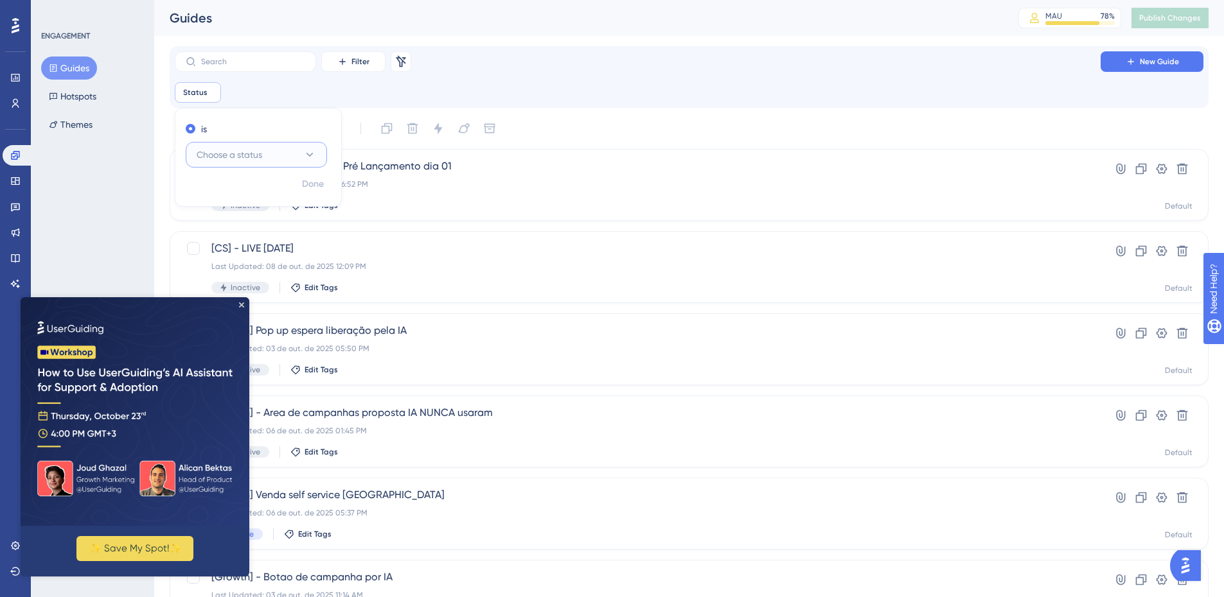
click at [274, 158] on button "Choose a status" at bounding box center [256, 155] width 141 height 26
click at [244, 193] on div "Active Active" at bounding box center [256, 194] width 104 height 26
click at [327, 186] on button "Done" at bounding box center [313, 184] width 36 height 23
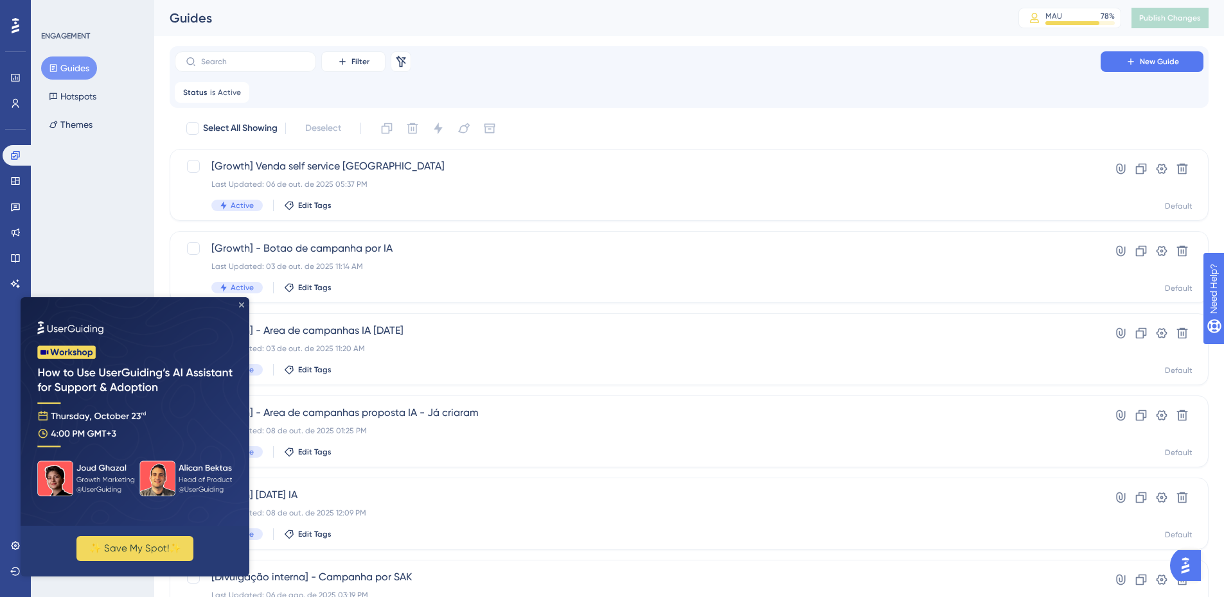
click at [241, 305] on icon "Close Preview" at bounding box center [241, 305] width 5 height 5
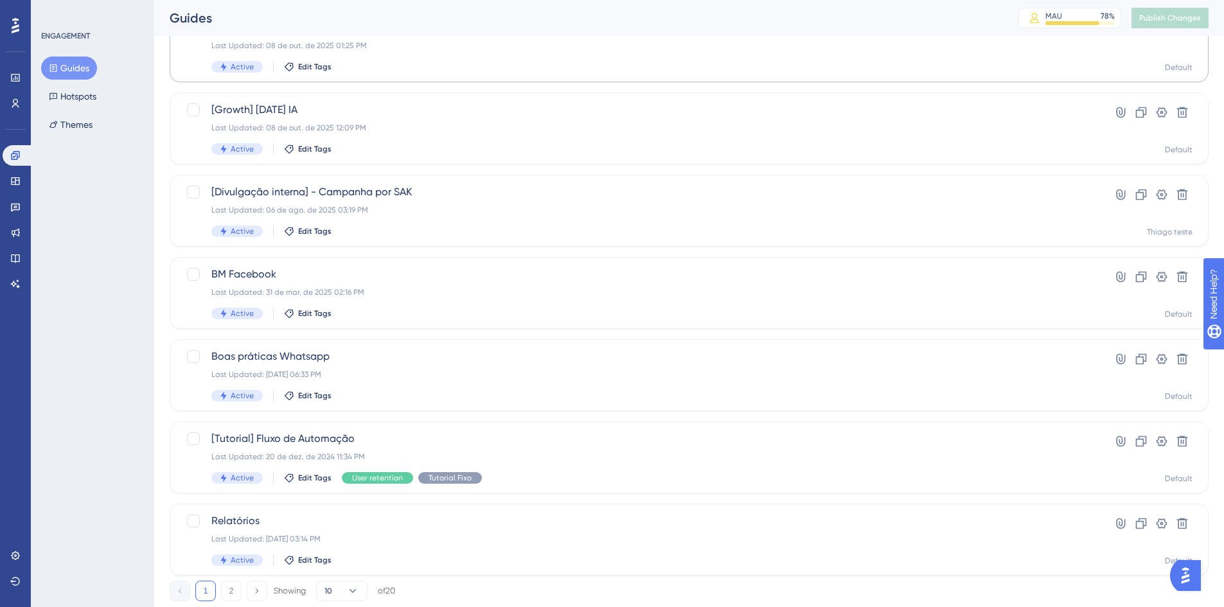
scroll to position [421, 0]
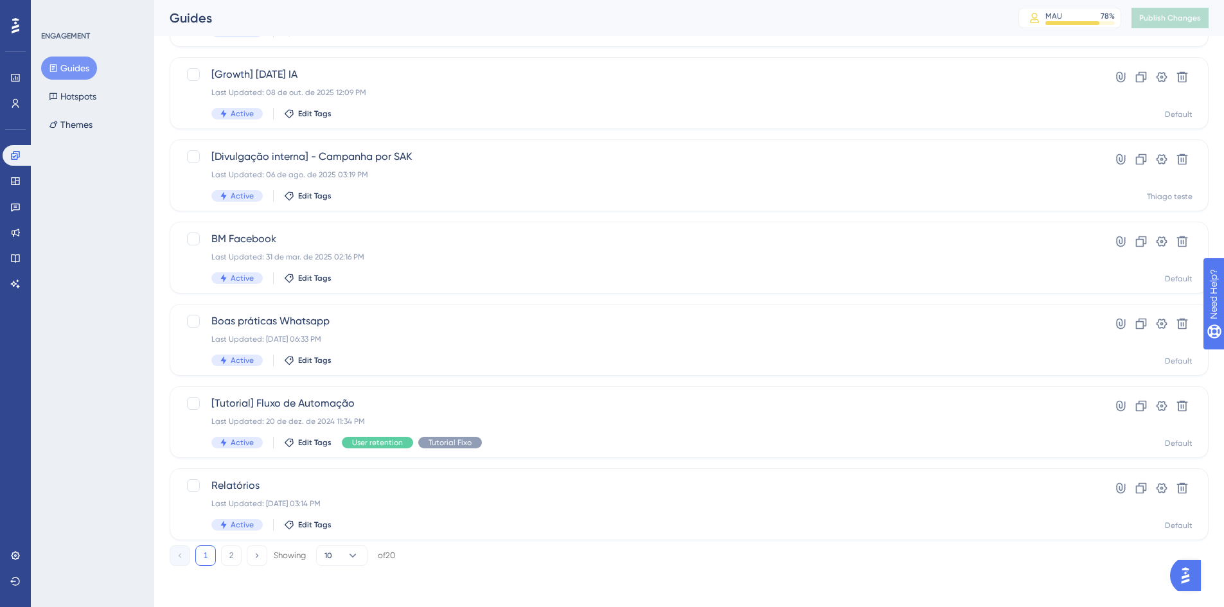
click at [95, 67] on button "Guides" at bounding box center [69, 68] width 56 height 23
click at [89, 93] on button "Hotspots" at bounding box center [72, 96] width 63 height 23
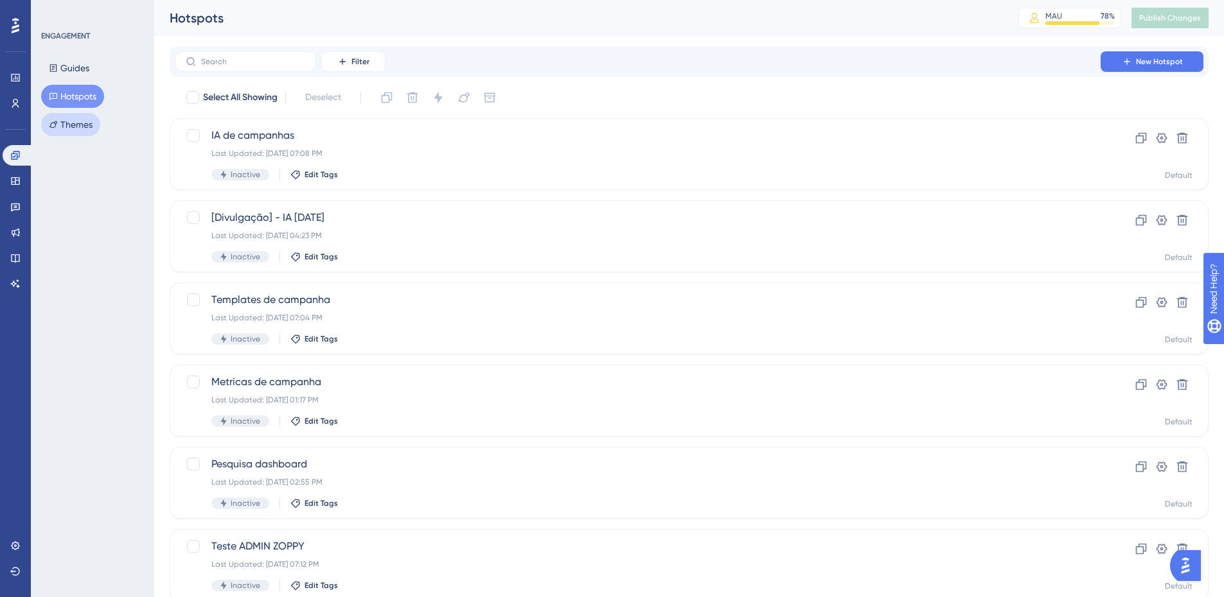
click at [77, 121] on button "Themes" at bounding box center [70, 124] width 59 height 23
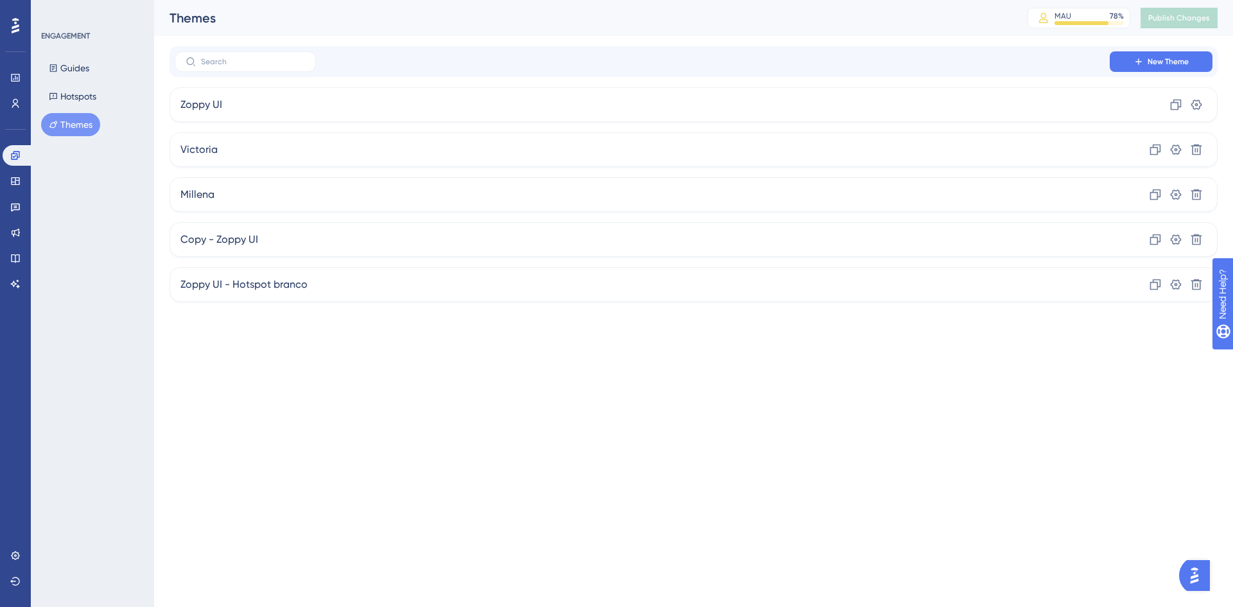
click at [72, 55] on div "ENGAGEMENT Guides Hotspots Themes" at bounding box center [93, 83] width 104 height 105
click at [77, 65] on button "Guides" at bounding box center [69, 68] width 56 height 23
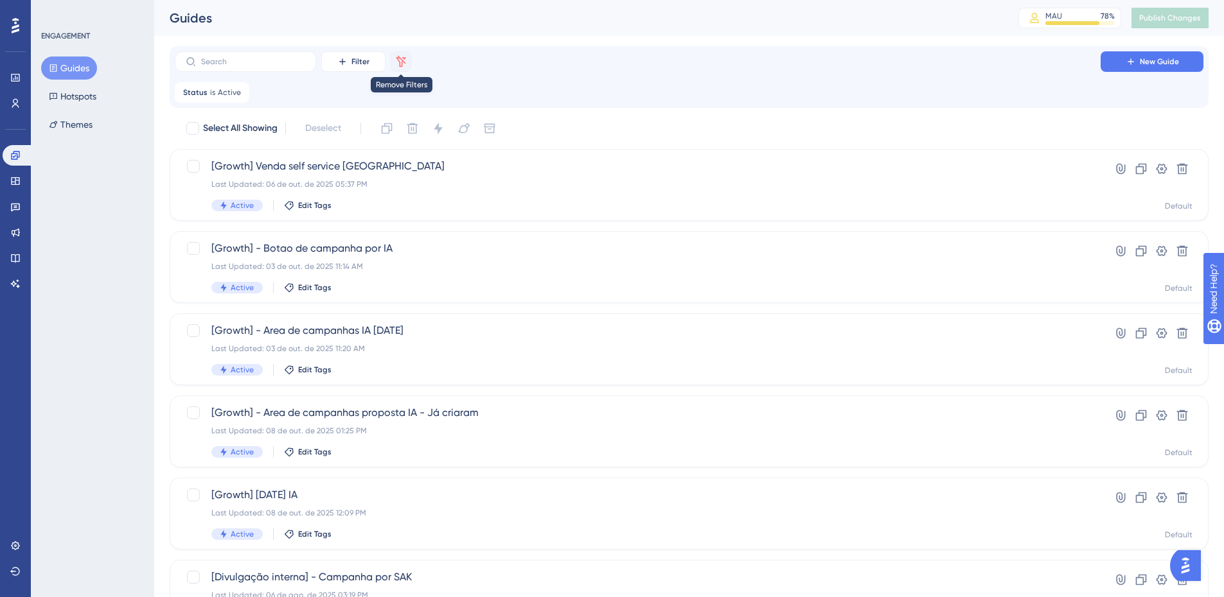
click at [404, 68] on button at bounding box center [401, 61] width 21 height 21
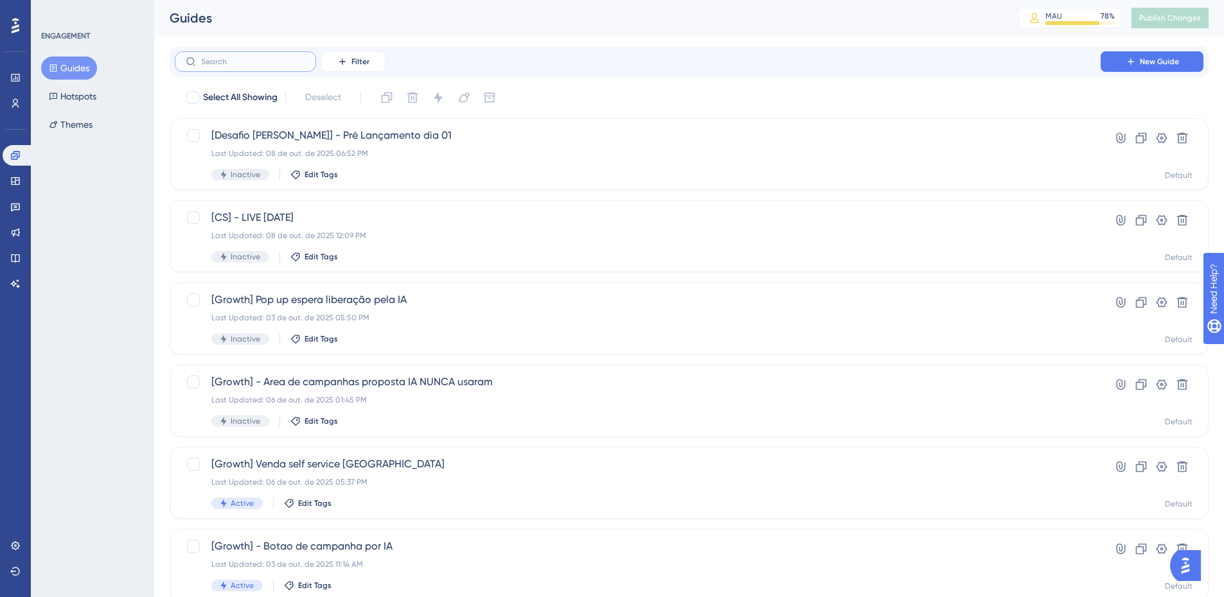
click at [265, 61] on input "text" at bounding box center [253, 61] width 104 height 9
click at [454, 134] on span "[Desafio [PERSON_NAME]] - Pré Lançamento dia 01" at bounding box center [637, 135] width 852 height 15
